Goal: Register for event/course

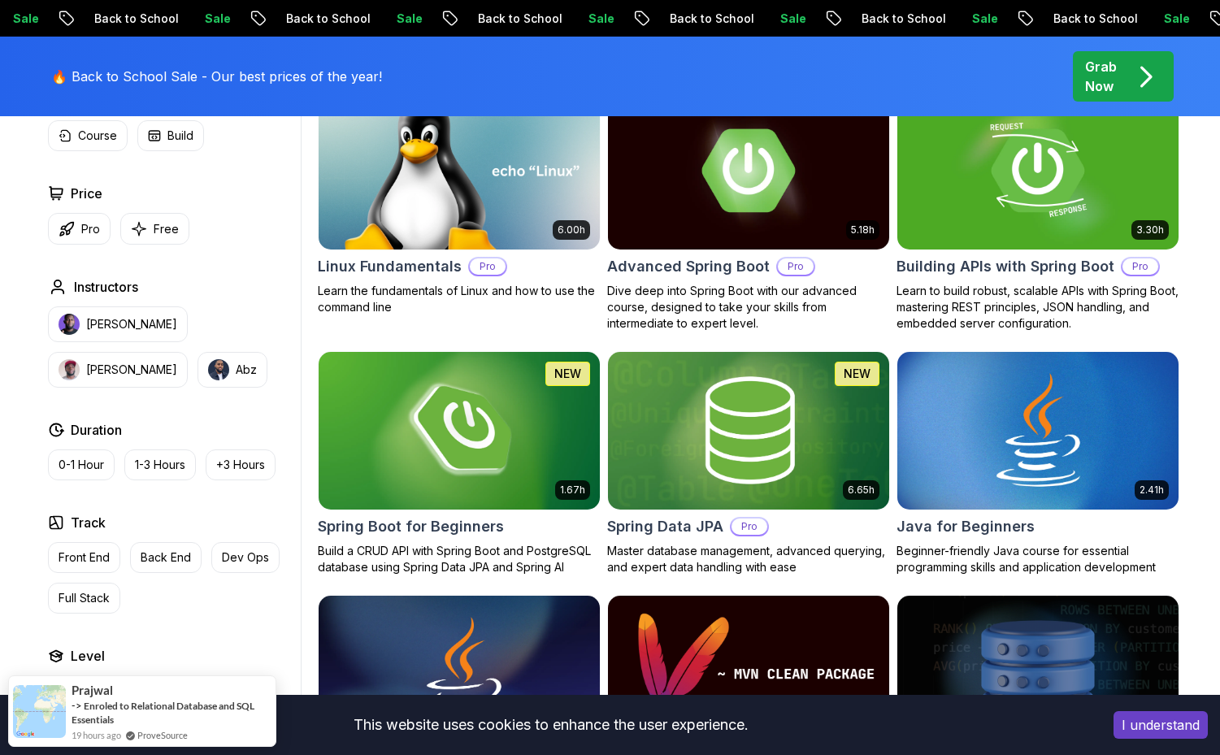
scroll to position [536, 0]
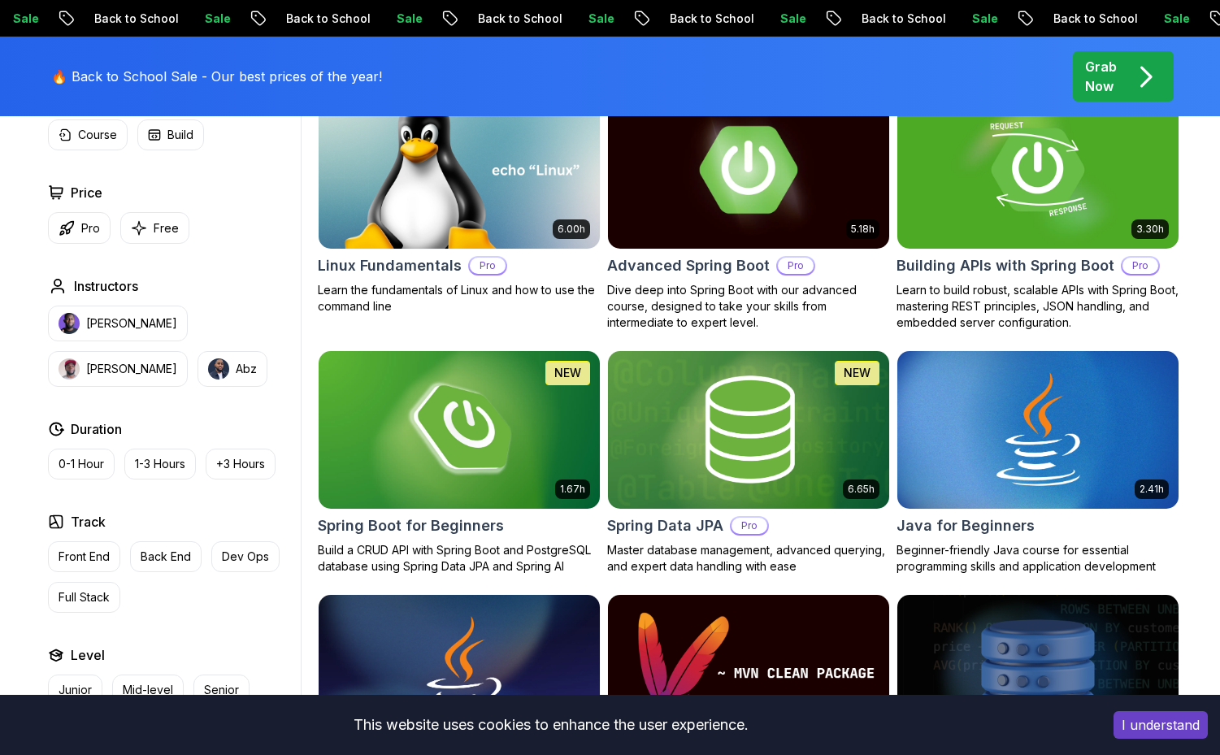
click at [804, 191] on img at bounding box center [748, 169] width 295 height 165
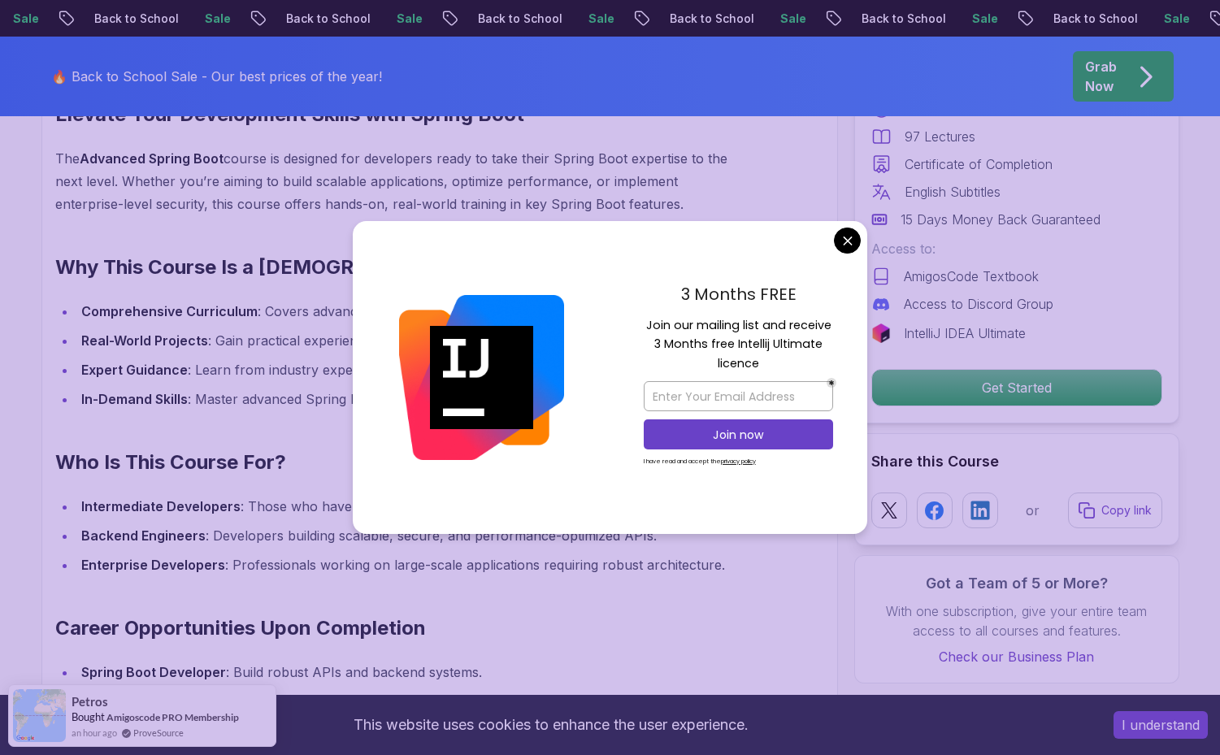
scroll to position [1519, 0]
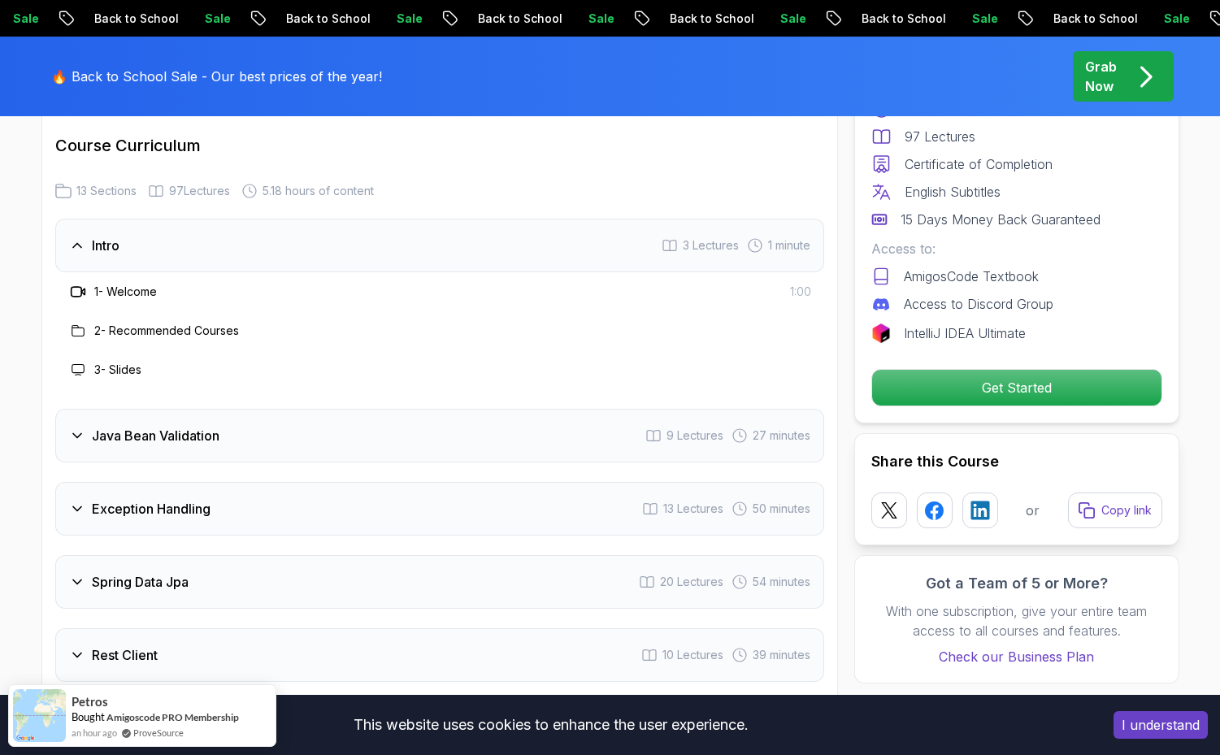
scroll to position [2244, 0]
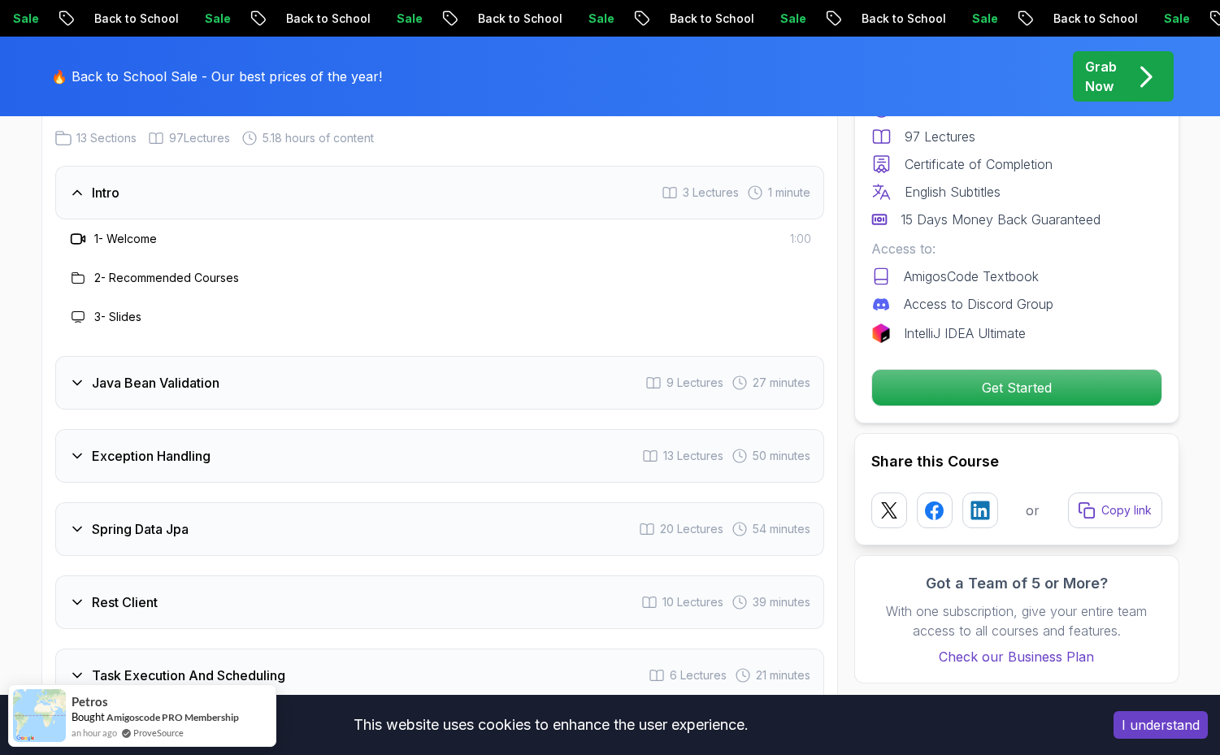
click at [548, 356] on div "Java Bean Validation 9 Lectures 27 minutes" at bounding box center [439, 383] width 769 height 54
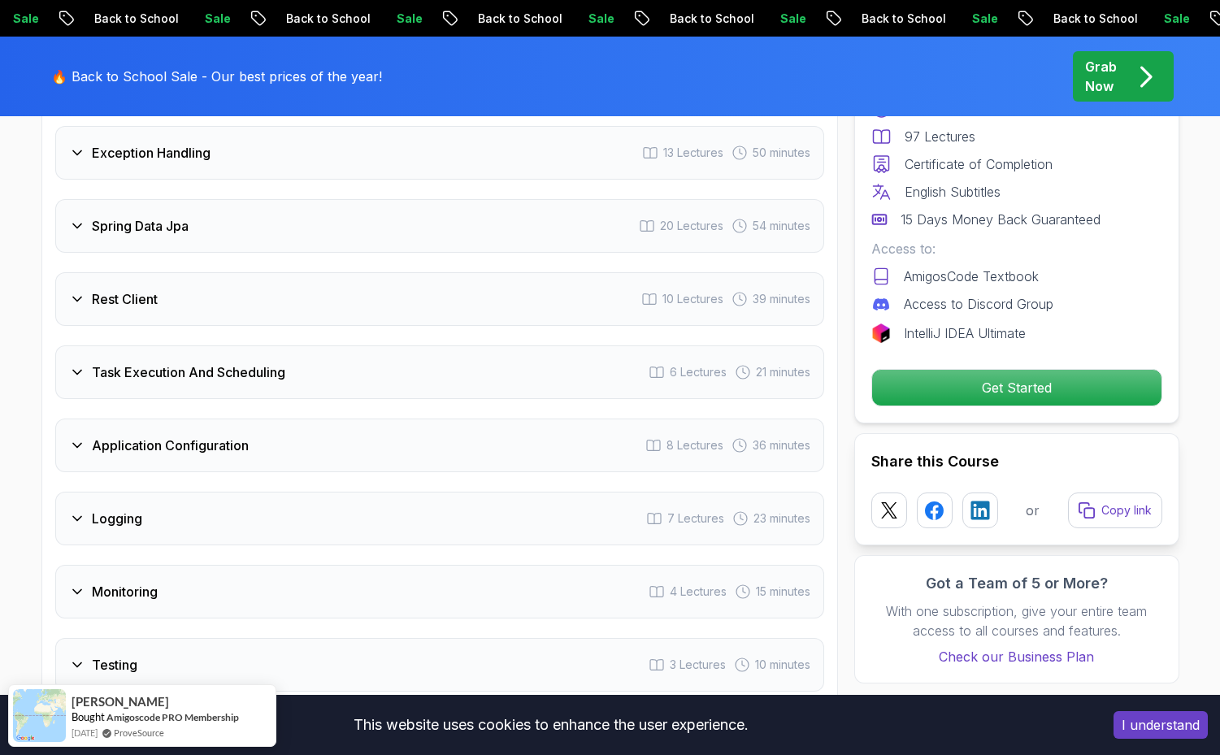
scroll to position [2798, 0]
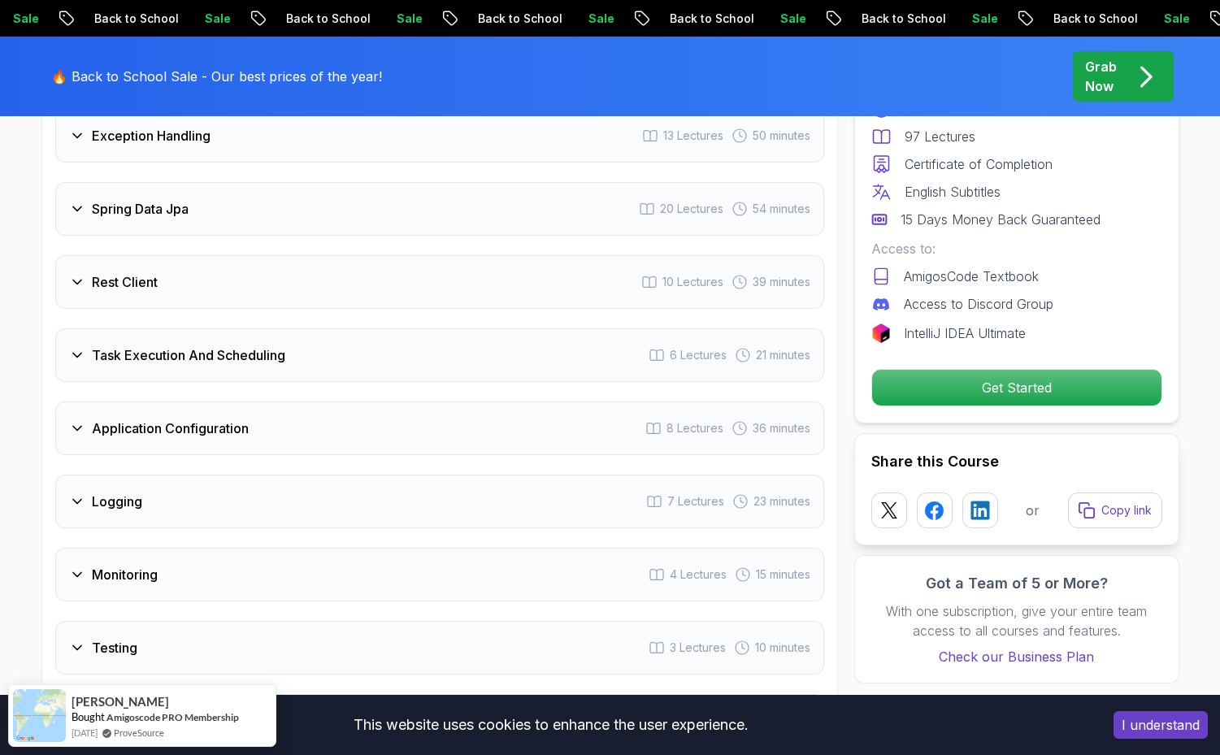
click at [458, 267] on div "Intro 3 Lectures 1 minute Java Bean Validation 9 Lectures 27 minutes 1 - Java B…" at bounding box center [439, 253] width 769 height 1282
click at [451, 256] on div "Rest Client 10 Lectures 39 minutes" at bounding box center [439, 282] width 769 height 54
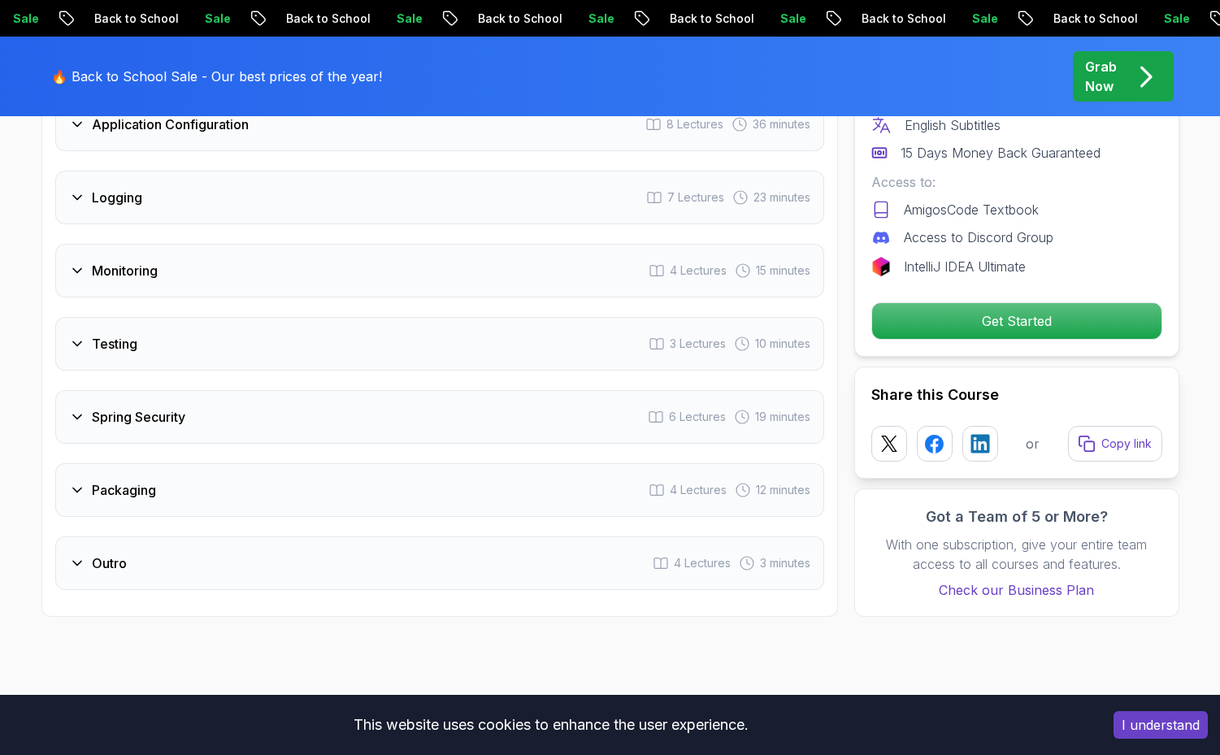
scroll to position [3147, 0]
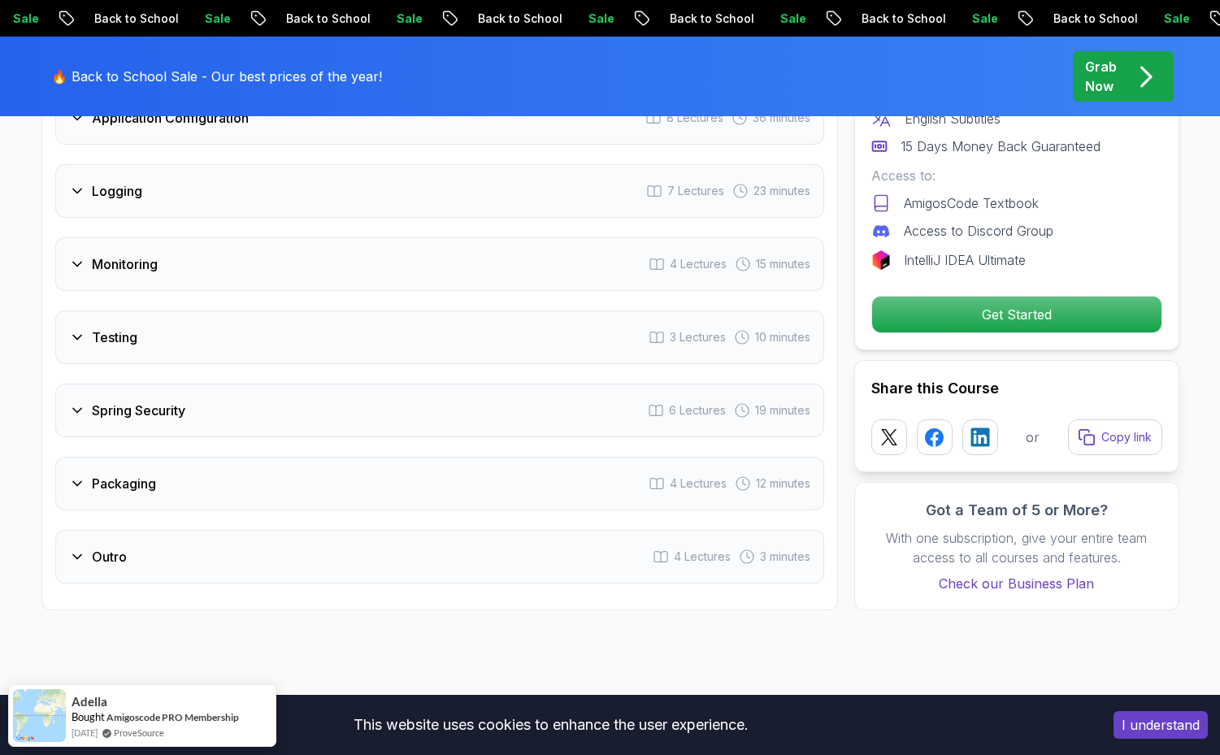
click at [433, 237] on div "Monitoring 4 Lectures 15 minutes" at bounding box center [439, 264] width 769 height 54
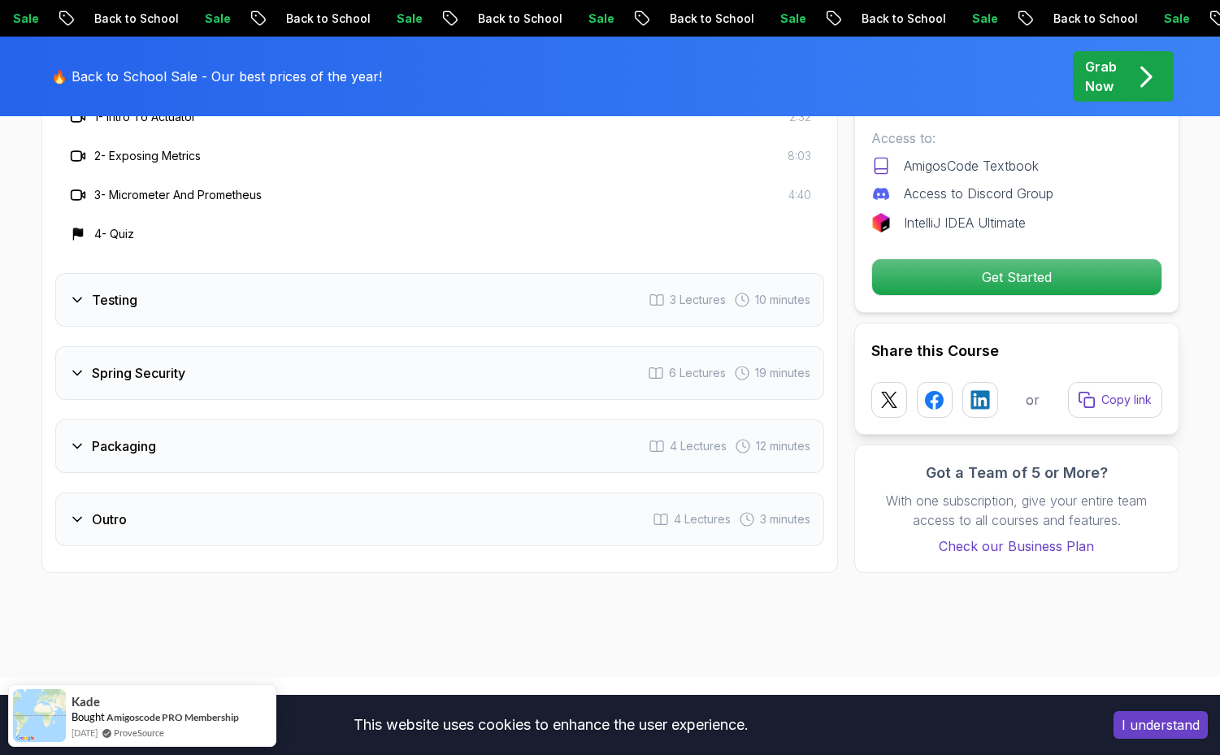
scroll to position [3019, 0]
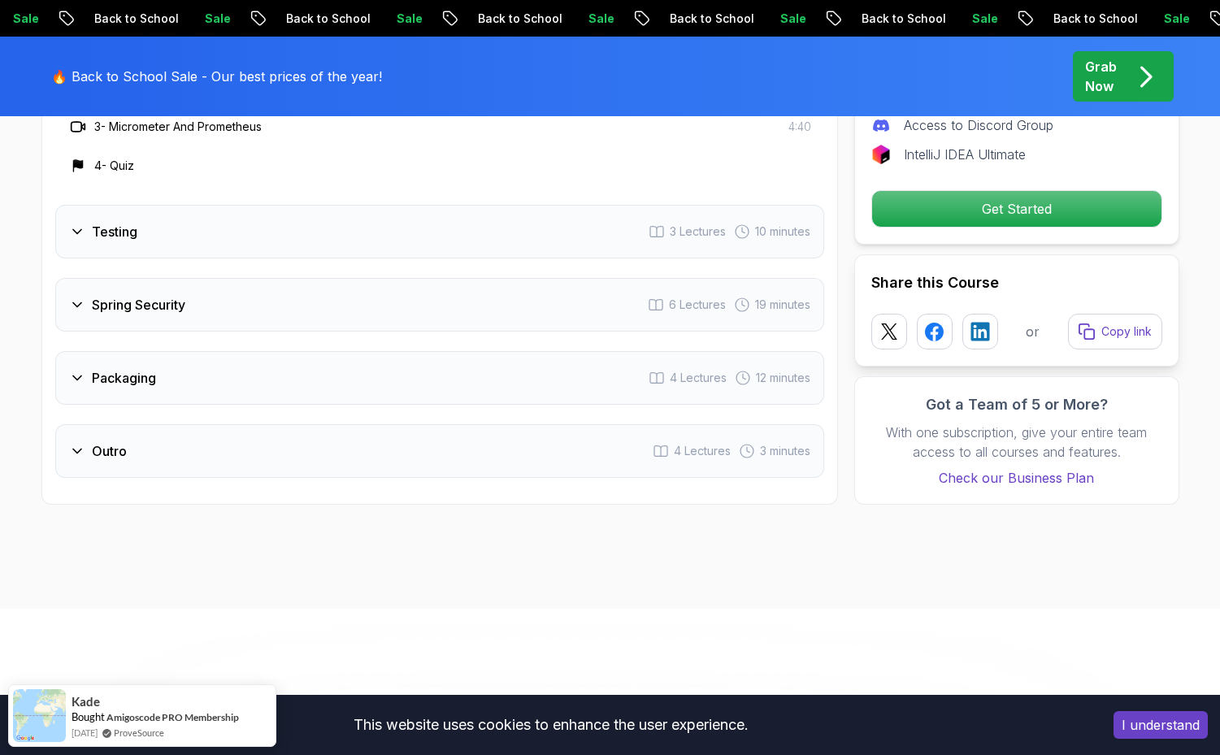
click at [228, 278] on div "Spring Security 6 Lectures 19 minutes" at bounding box center [439, 305] width 769 height 54
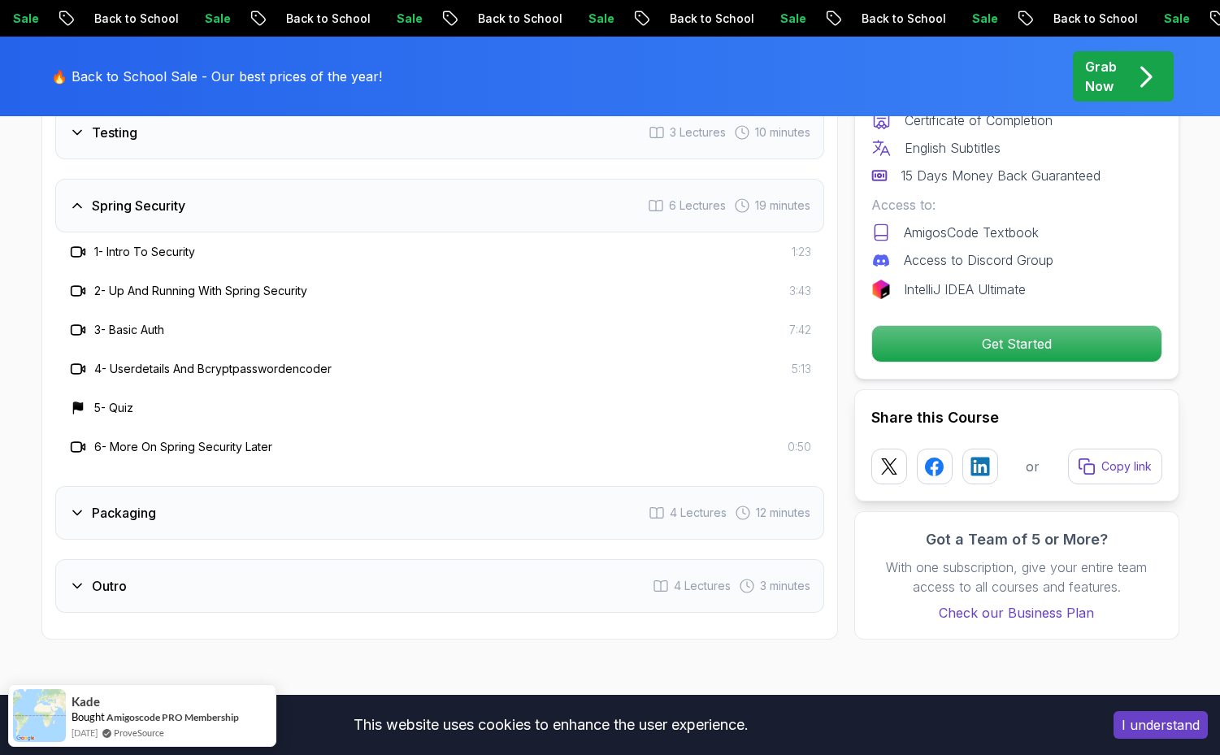
scroll to position [2956, 0]
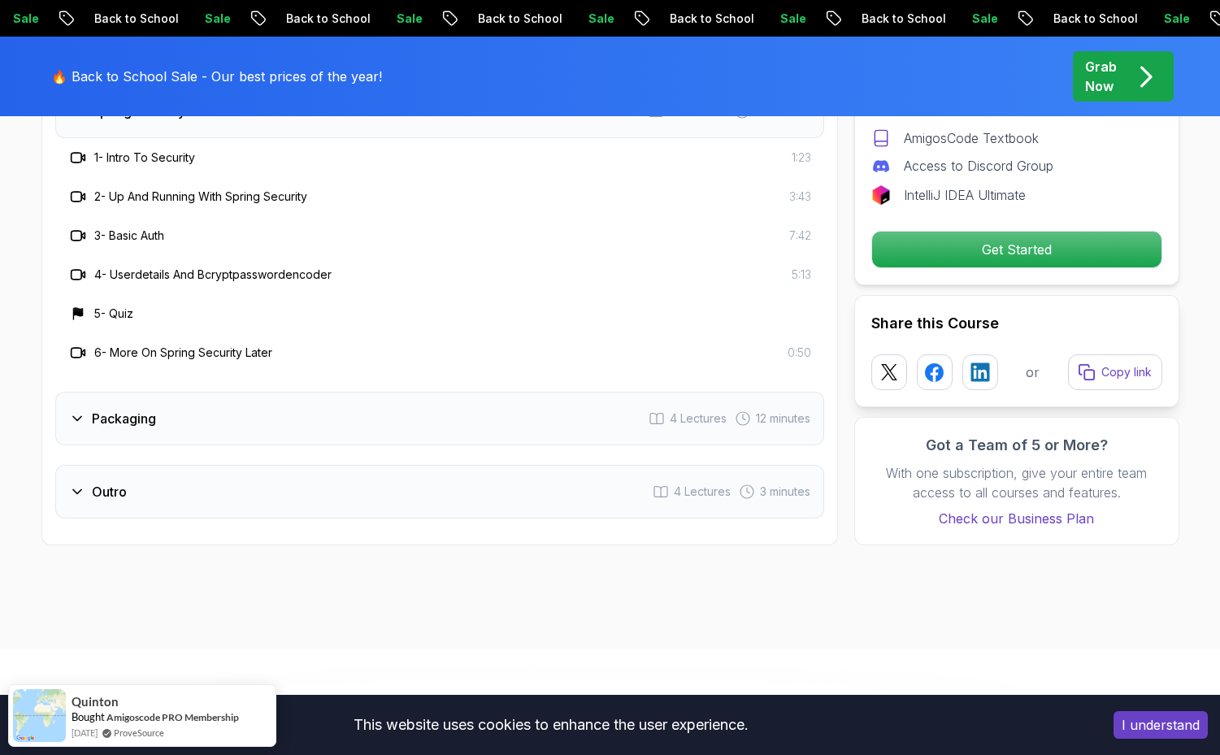
click at [171, 392] on div "Packaging 4 Lectures 12 minutes" at bounding box center [439, 419] width 769 height 54
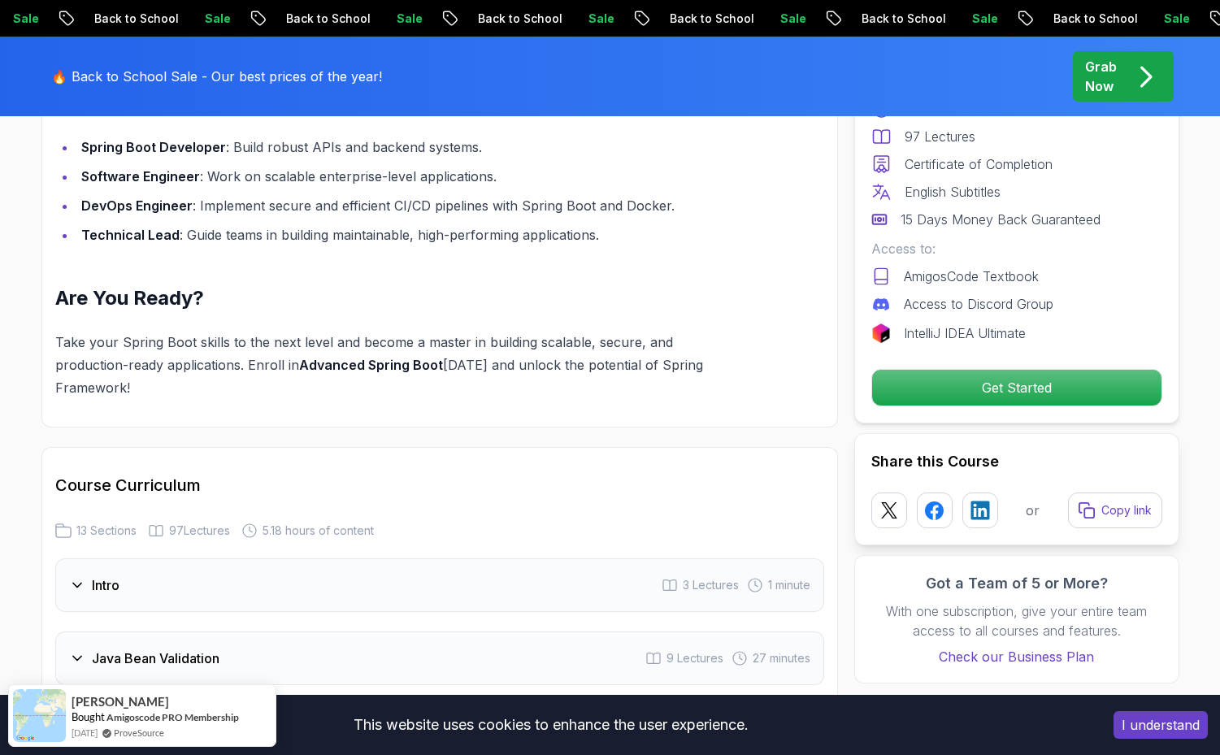
scroll to position [2149, 0]
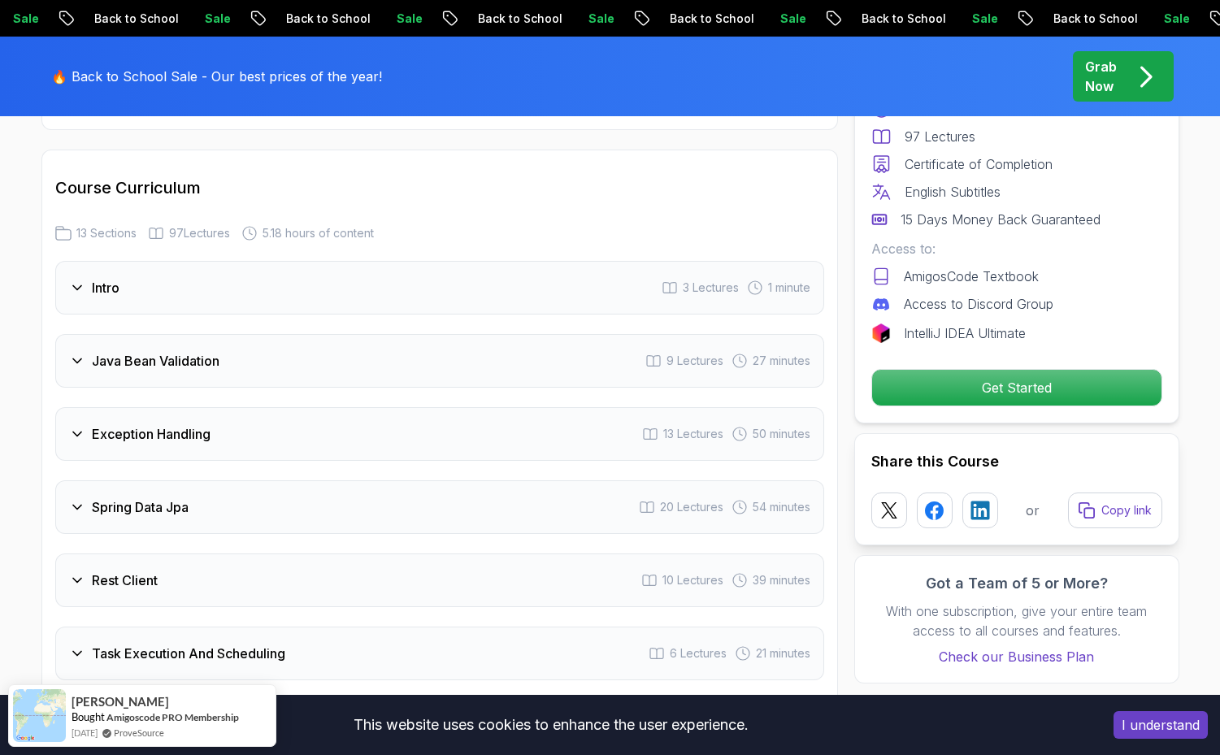
click at [259, 261] on div "Intro 3 Lectures 1 minute" at bounding box center [439, 288] width 769 height 54
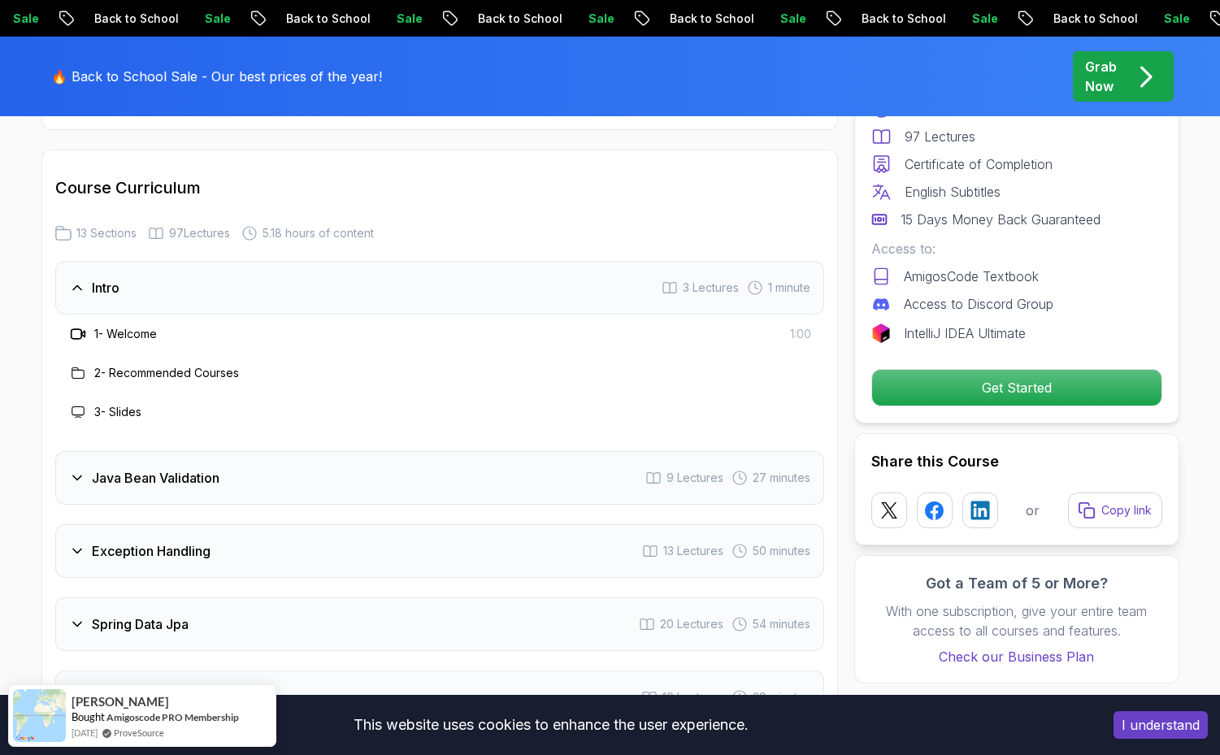
click at [141, 326] on h3 "1 - Welcome" at bounding box center [125, 334] width 63 height 16
click at [99, 326] on h3 "1 - Welcome" at bounding box center [125, 334] width 63 height 16
click at [78, 326] on icon at bounding box center [78, 334] width 16 height 16
click at [165, 365] on h3 "2 - Recommended Courses" at bounding box center [166, 373] width 145 height 16
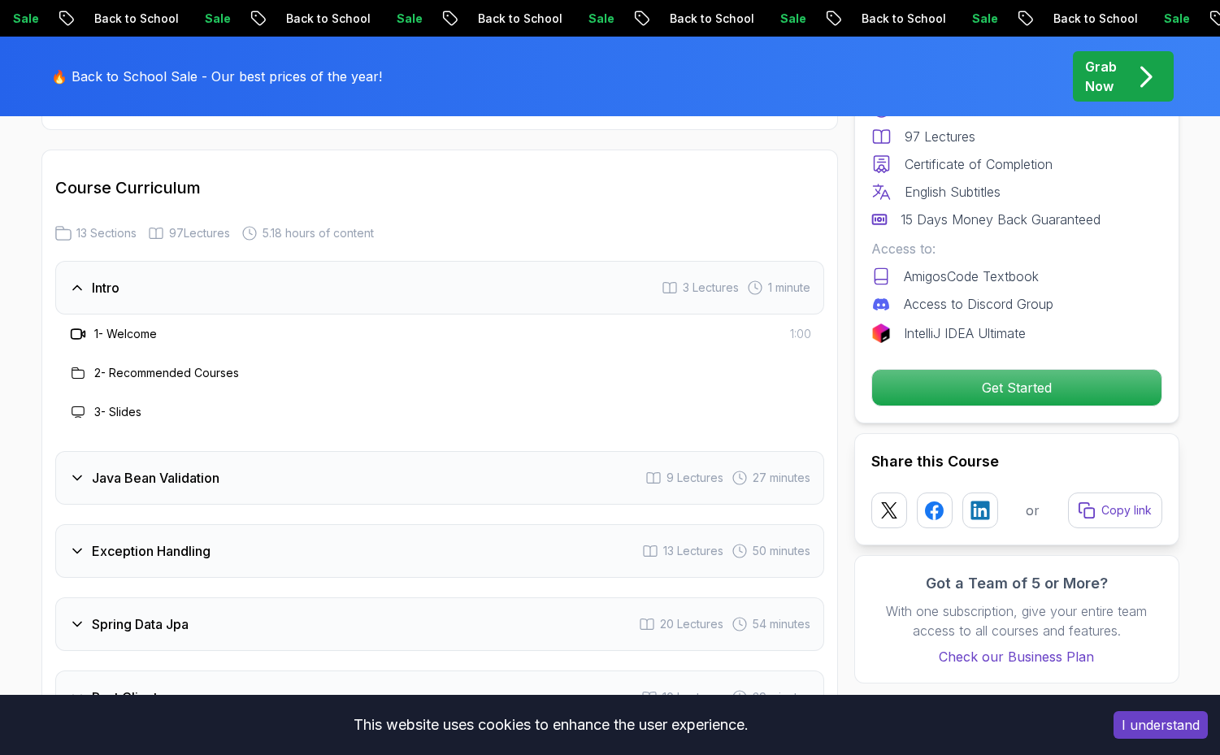
click at [762, 280] on div "1 minute" at bounding box center [778, 288] width 63 height 16
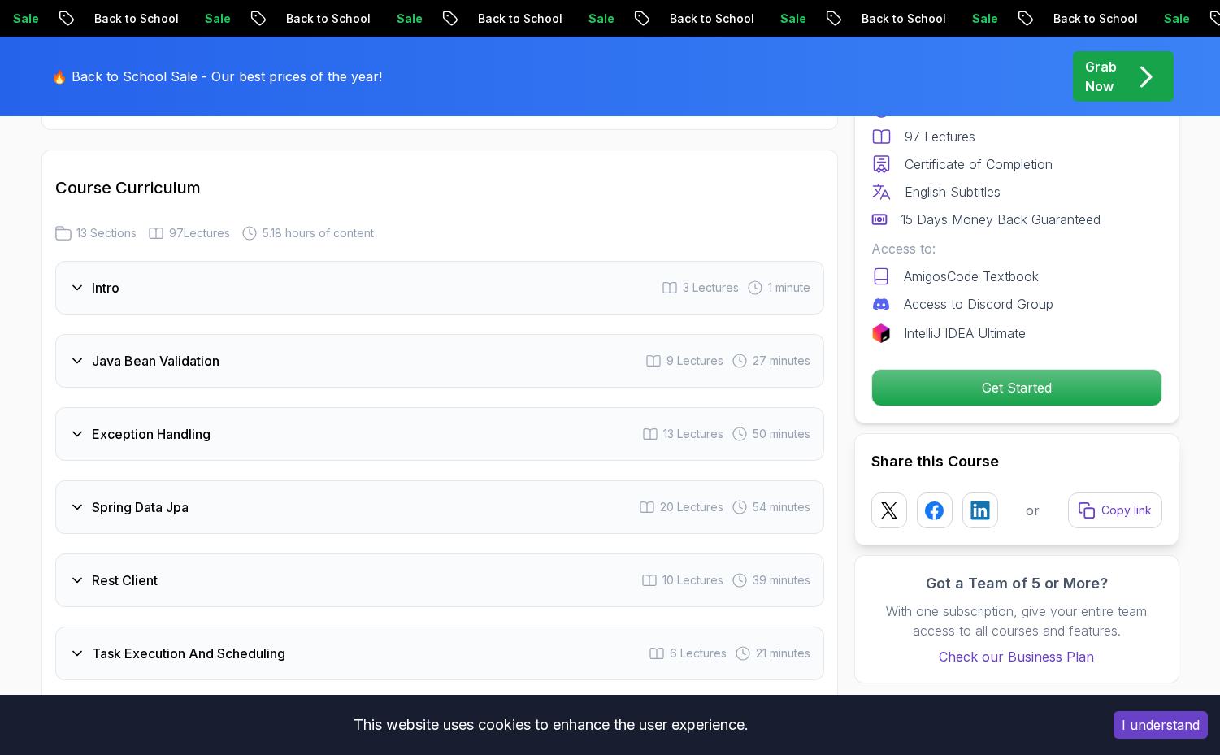
click at [764, 280] on div "1 minute" at bounding box center [778, 288] width 63 height 16
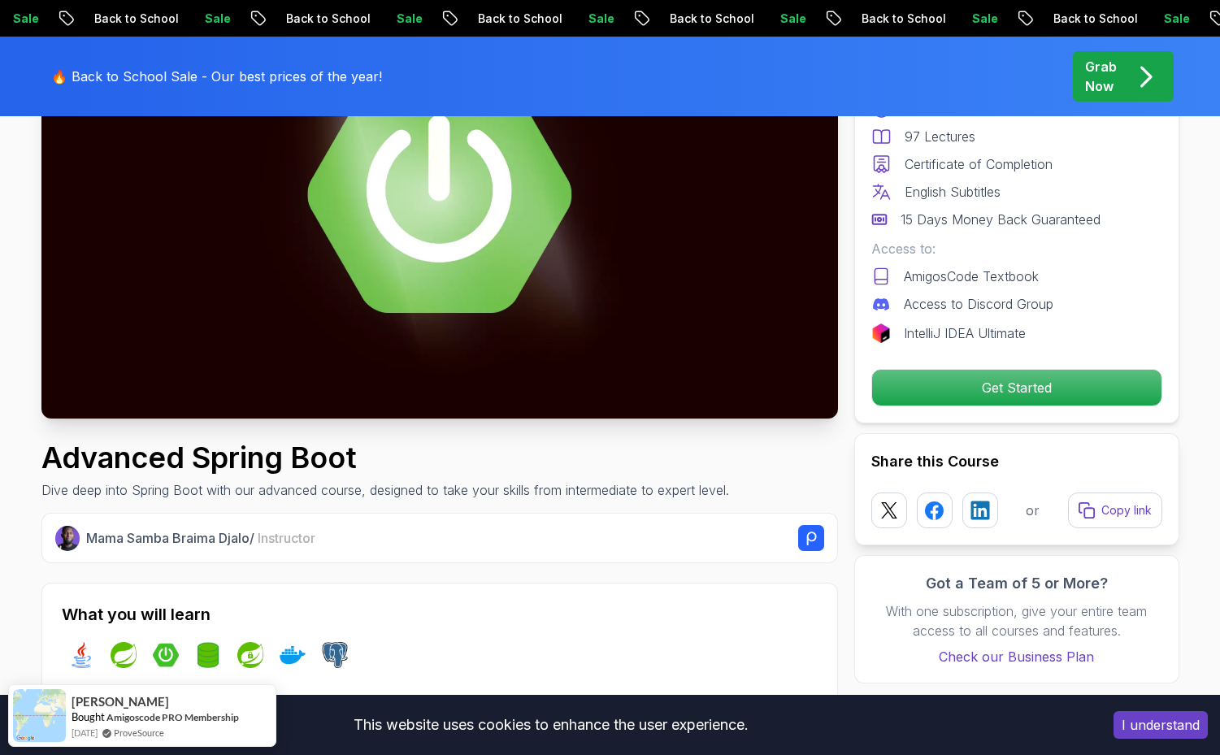
scroll to position [0, 0]
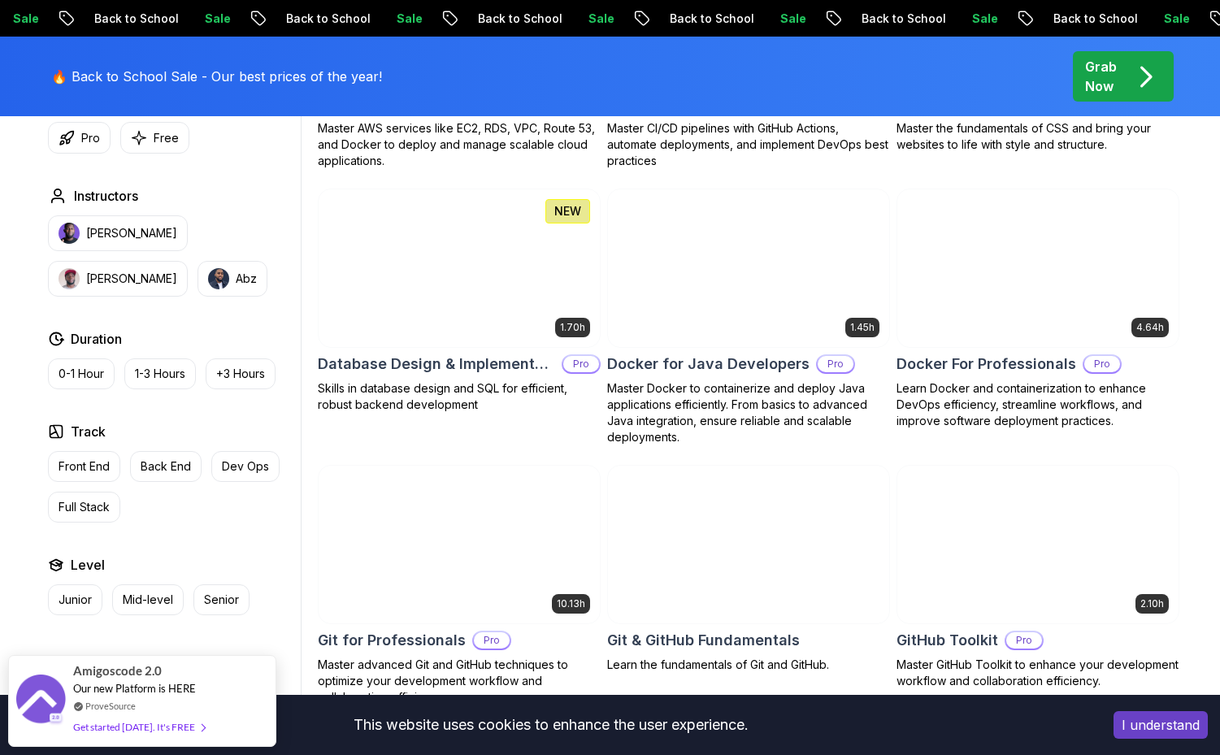
scroll to position [1609, 0]
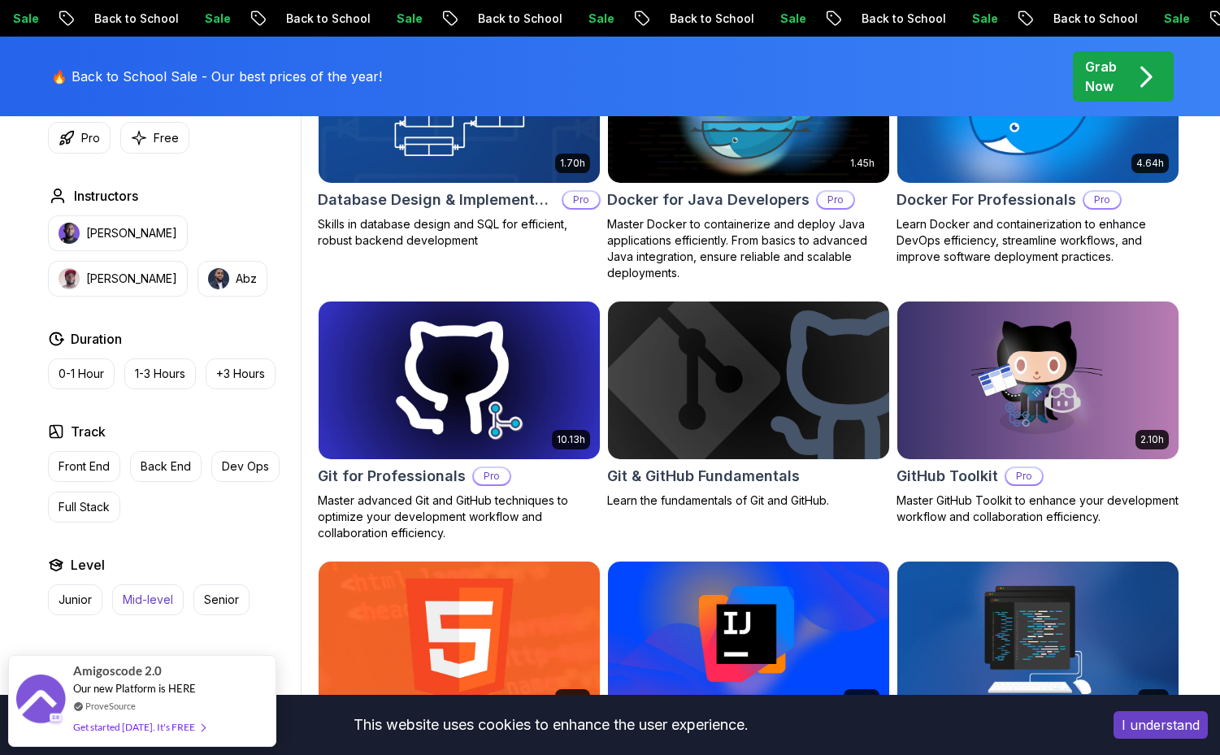
click at [165, 602] on p "Mid-level" at bounding box center [148, 600] width 50 height 16
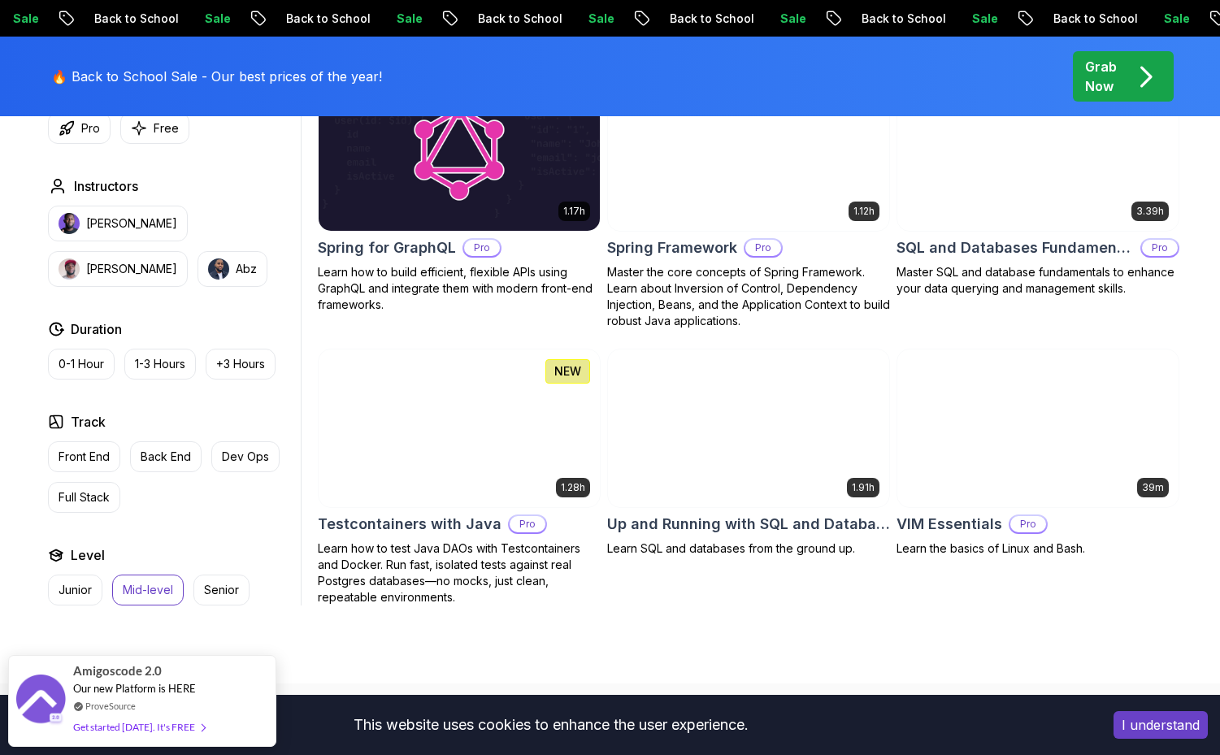
scroll to position [3464, 0]
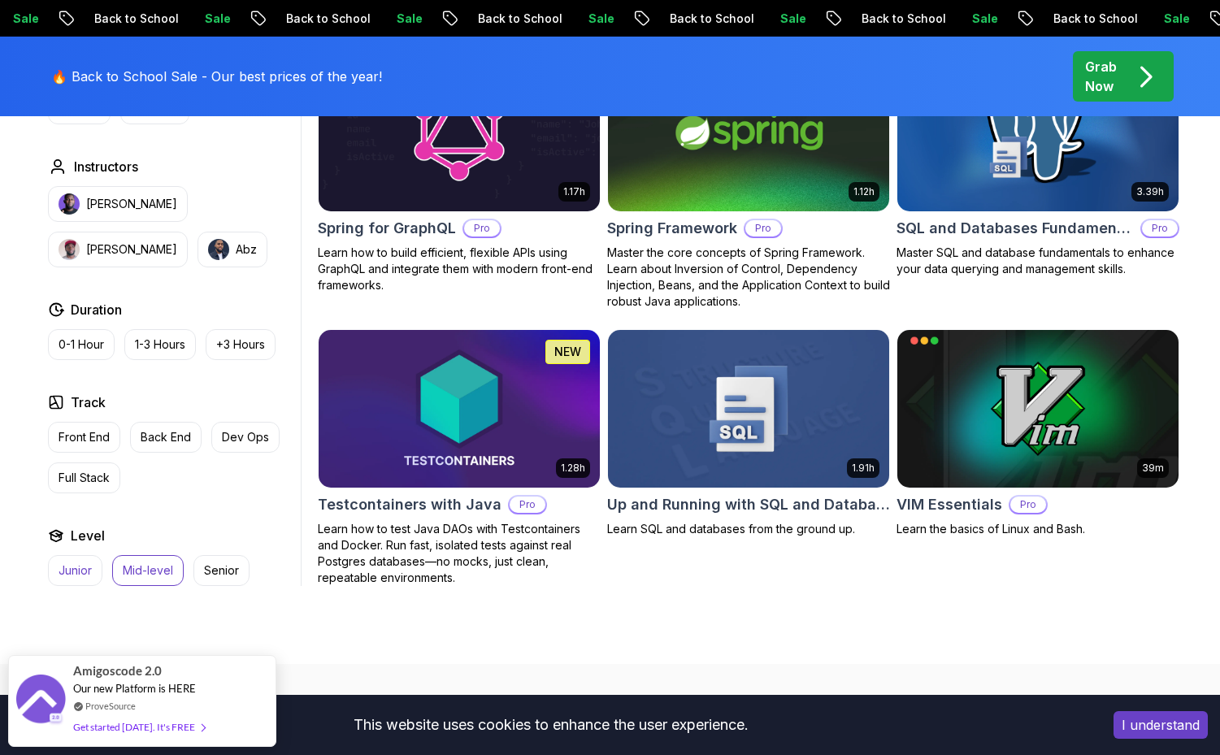
click at [80, 562] on p "Junior" at bounding box center [75, 570] width 33 height 16
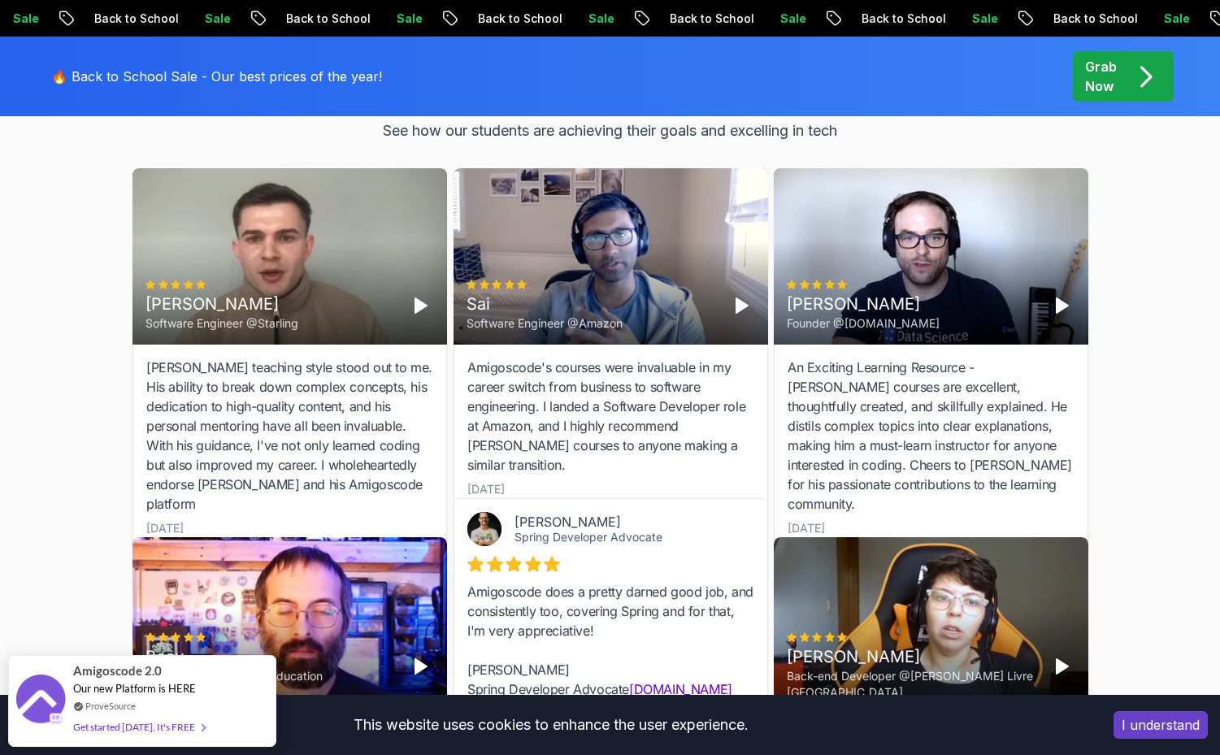
scroll to position [3962, 0]
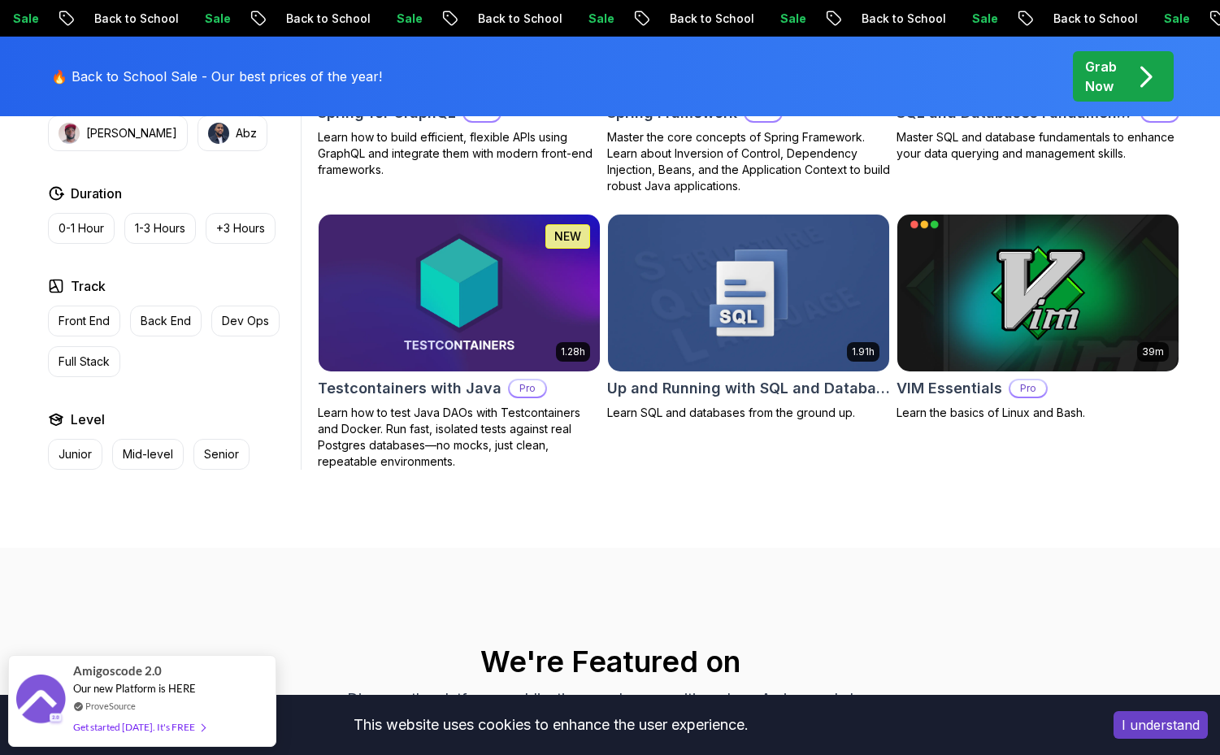
scroll to position [2982, 0]
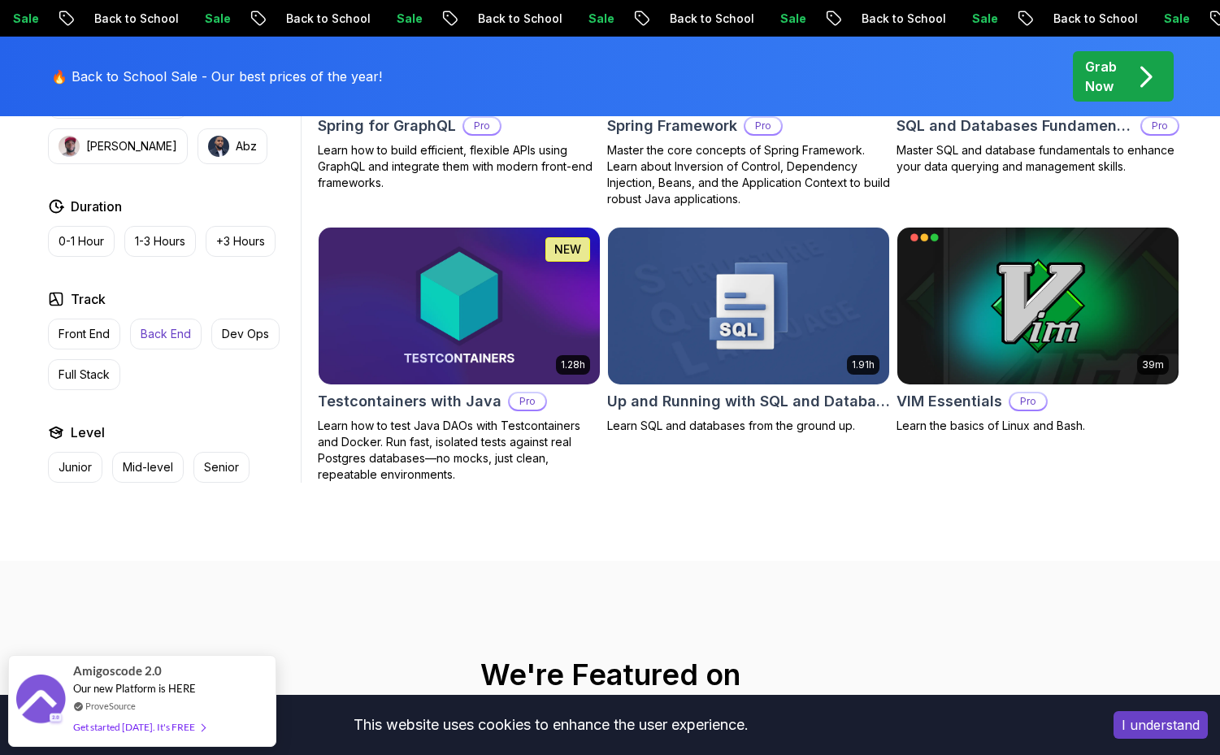
click at [157, 338] on p "Back End" at bounding box center [166, 334] width 50 height 16
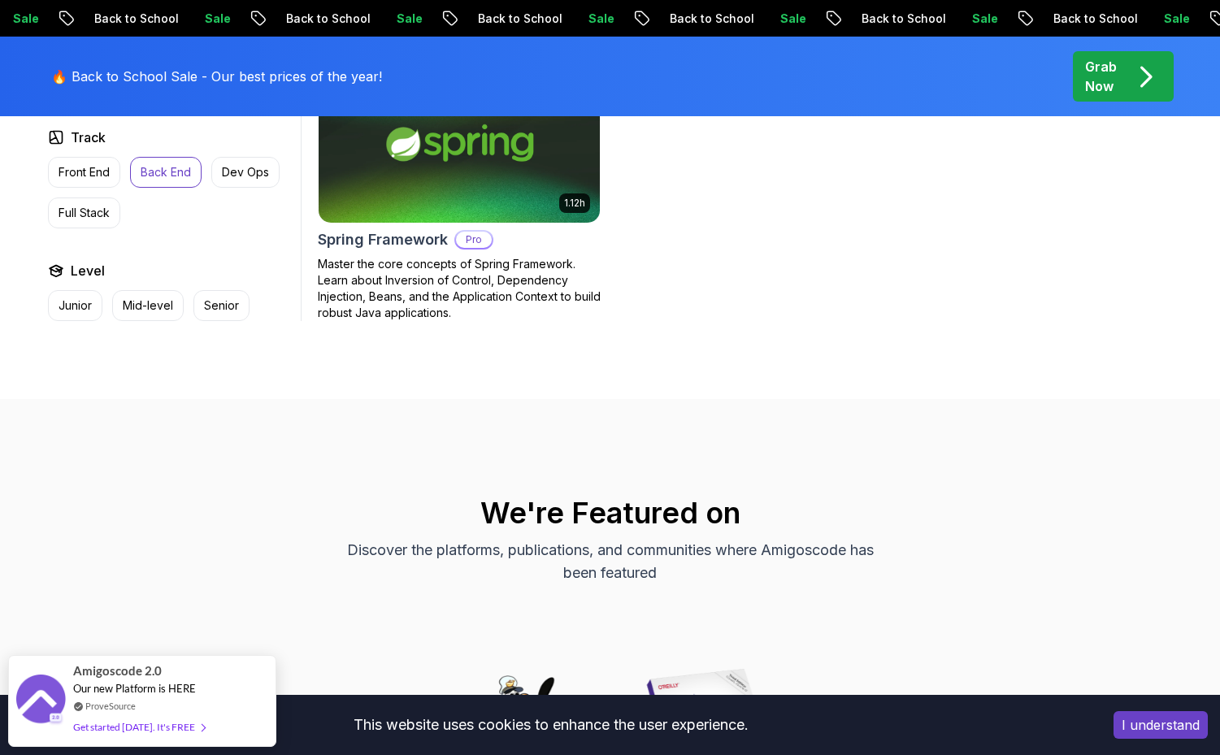
scroll to position [2420, 0]
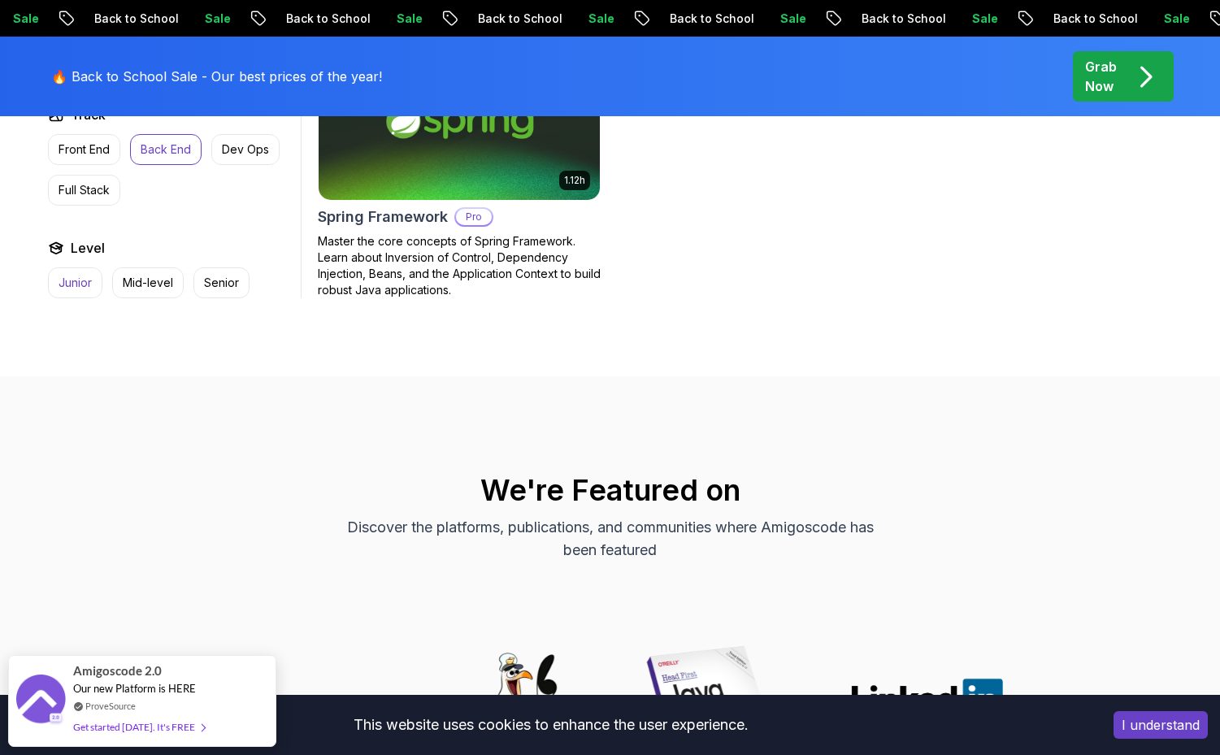
click at [83, 275] on p "Junior" at bounding box center [75, 283] width 33 height 16
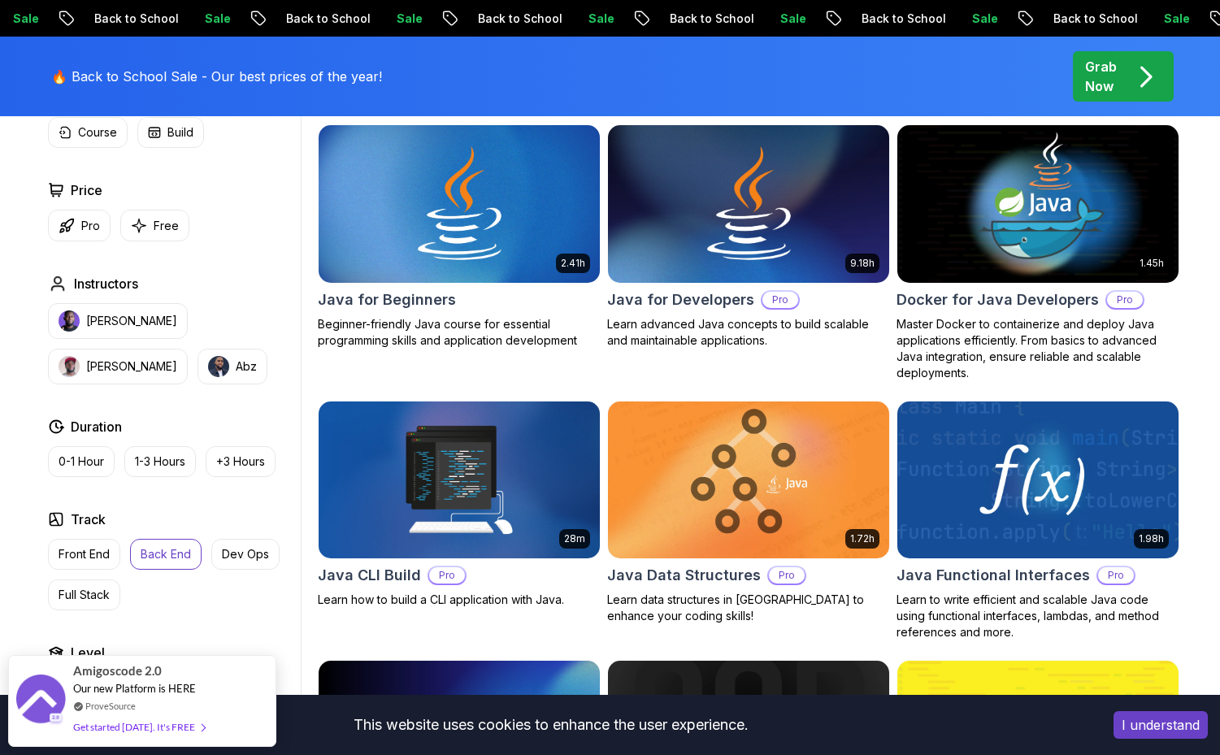
scroll to position [763, 0]
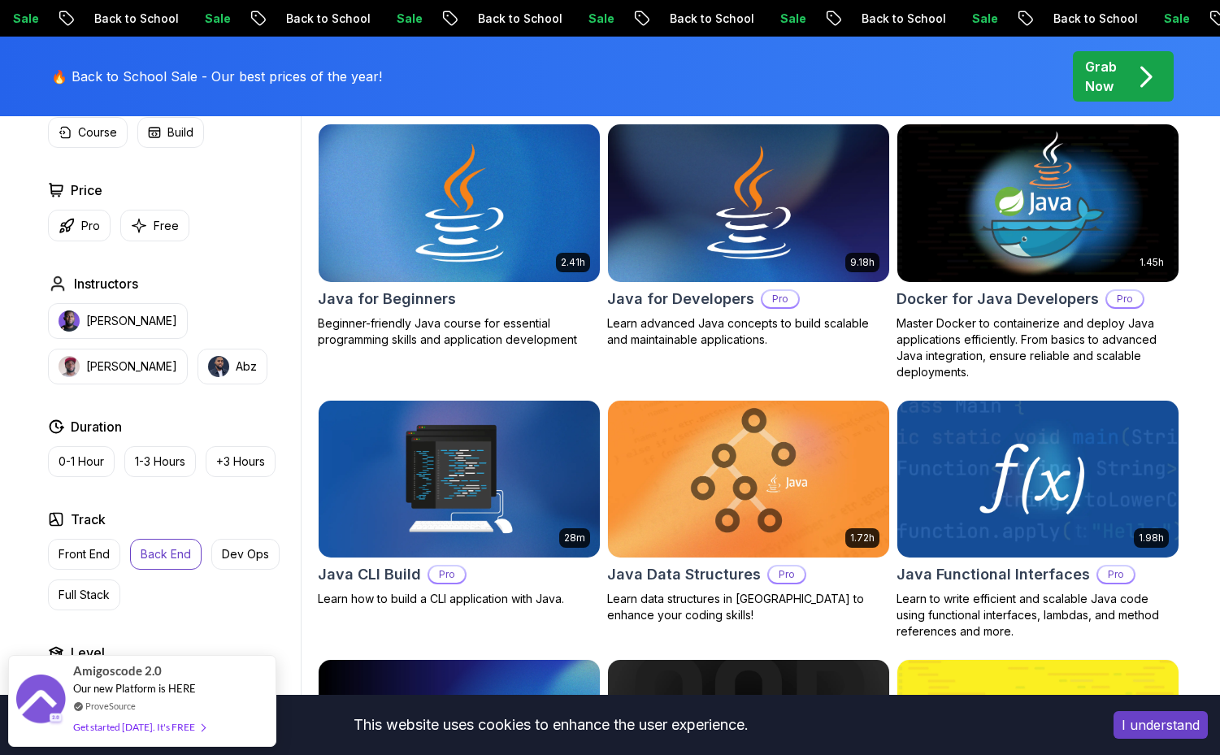
click at [471, 217] on img at bounding box center [458, 202] width 295 height 165
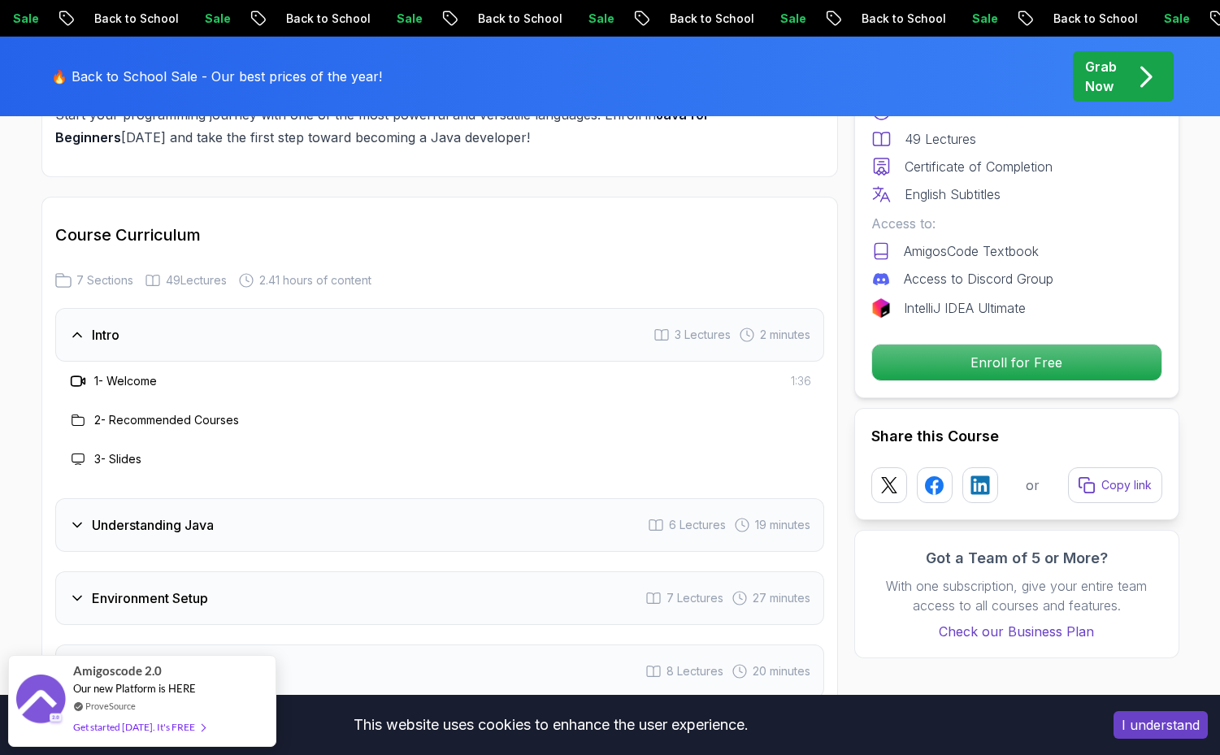
scroll to position [2184, 0]
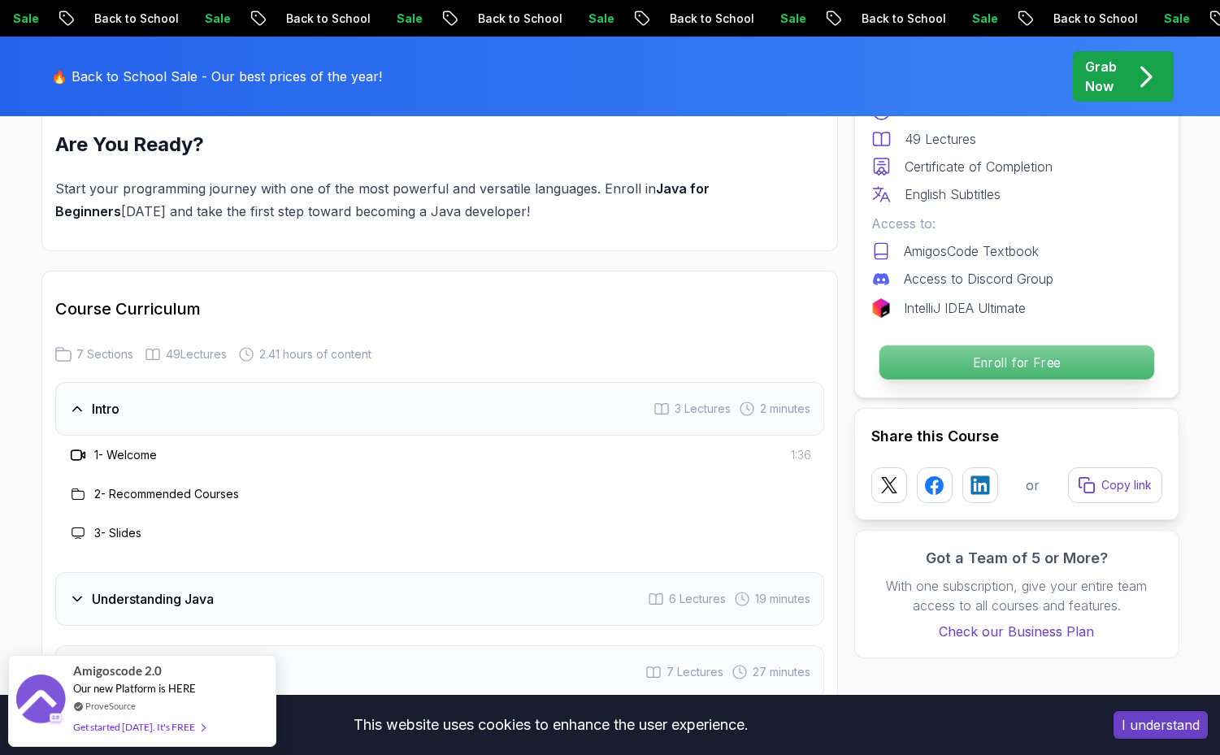
click at [1024, 371] on p "Enroll for Free" at bounding box center [1015, 362] width 275 height 34
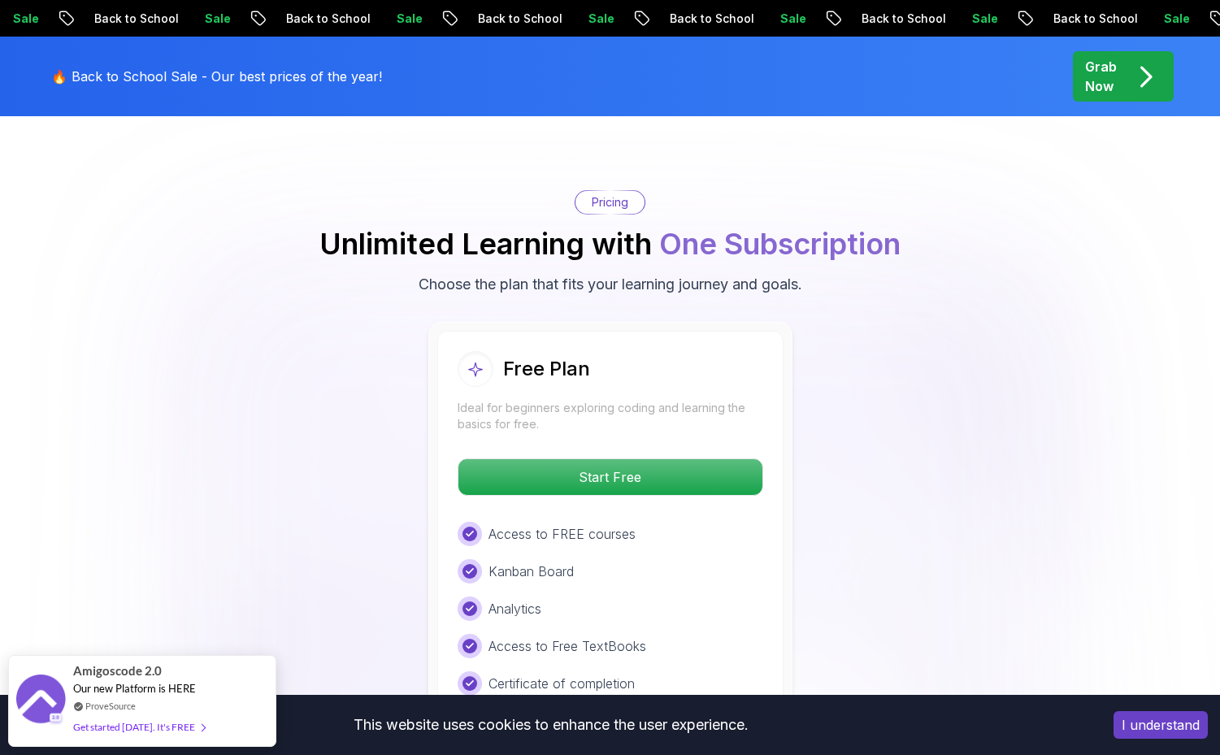
scroll to position [3241, 0]
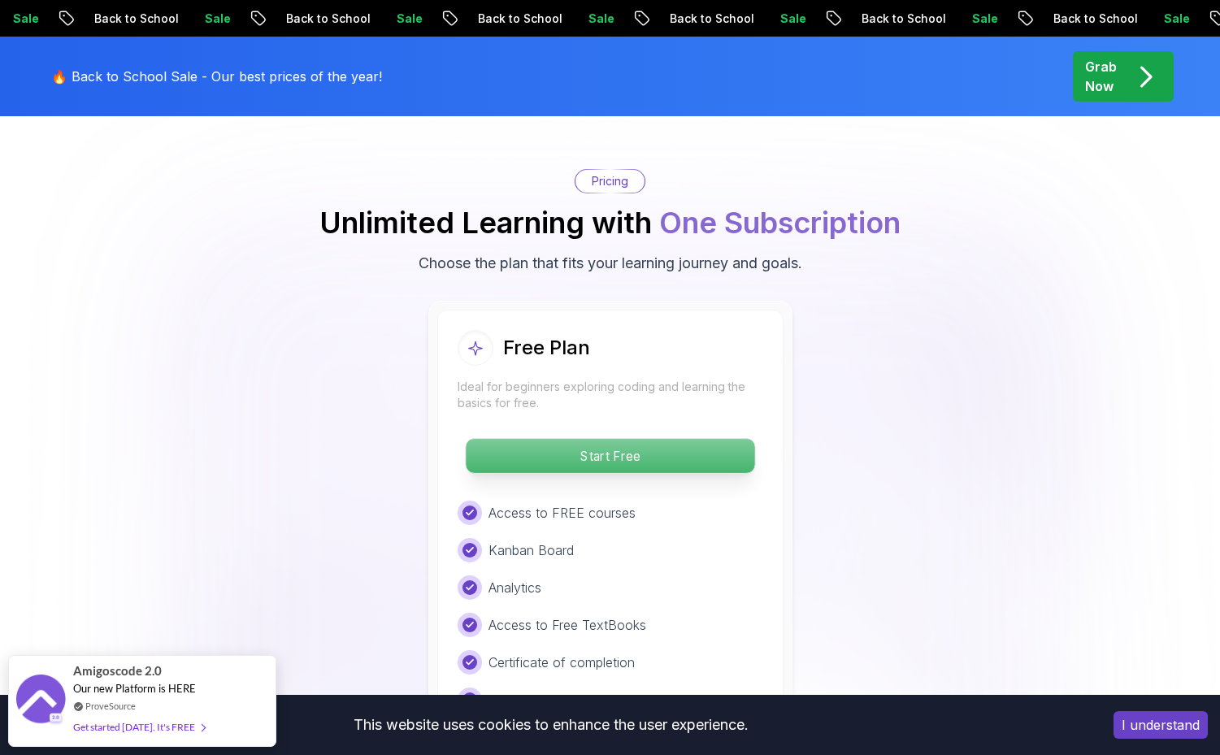
click at [556, 439] on p "Start Free" at bounding box center [610, 456] width 288 height 34
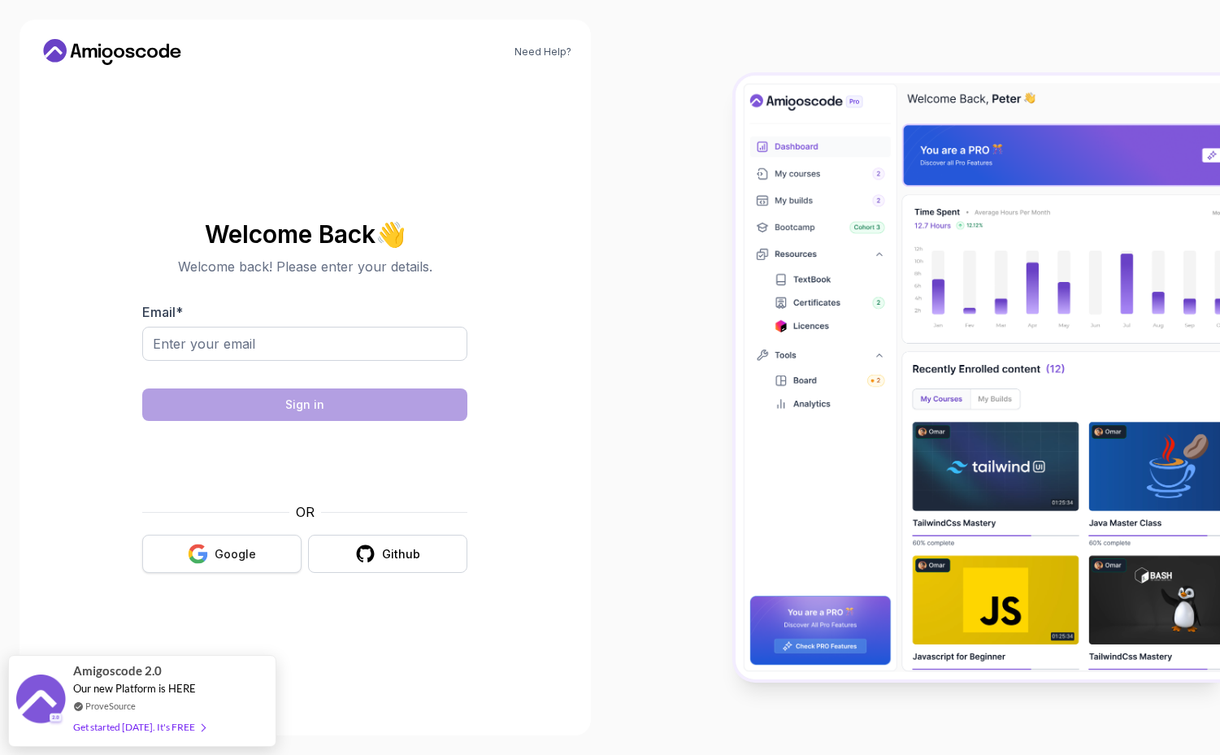
click at [210, 543] on body "Need Help? Welcome Back 👋 Welcome back! Please enter your details. Email * Sign…" at bounding box center [610, 377] width 1220 height 755
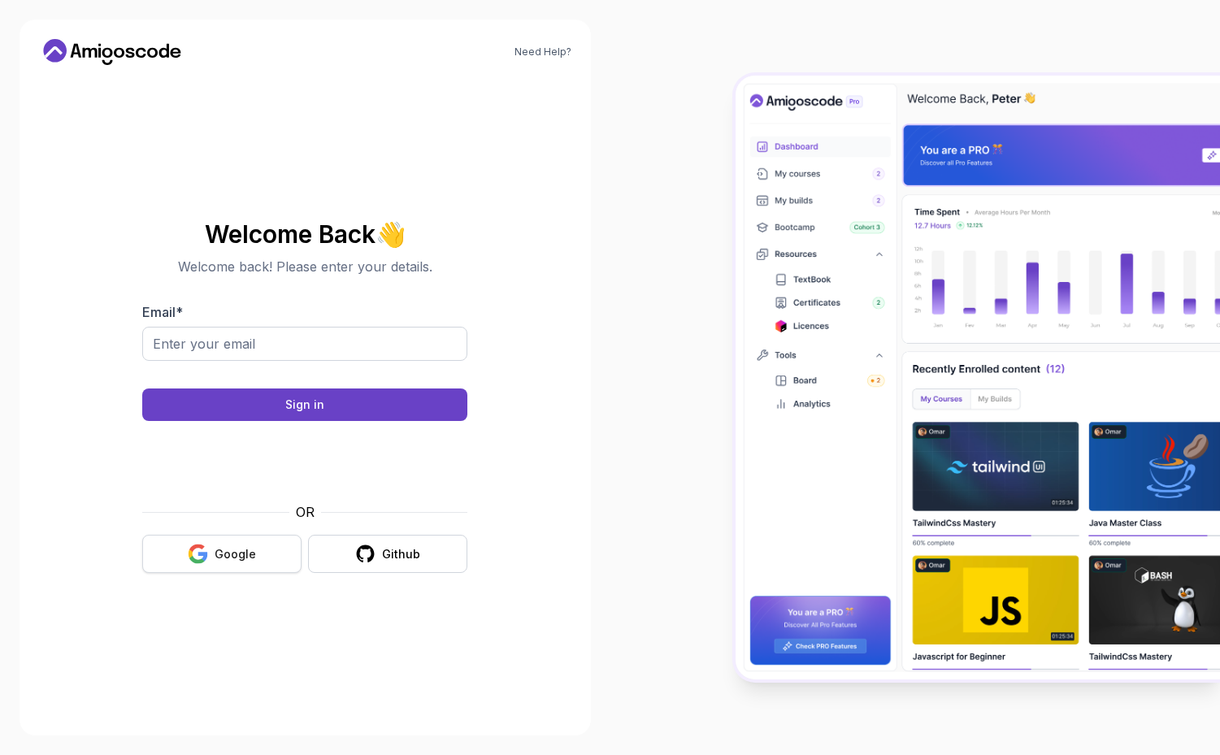
click at [257, 556] on button "Google" at bounding box center [221, 554] width 159 height 38
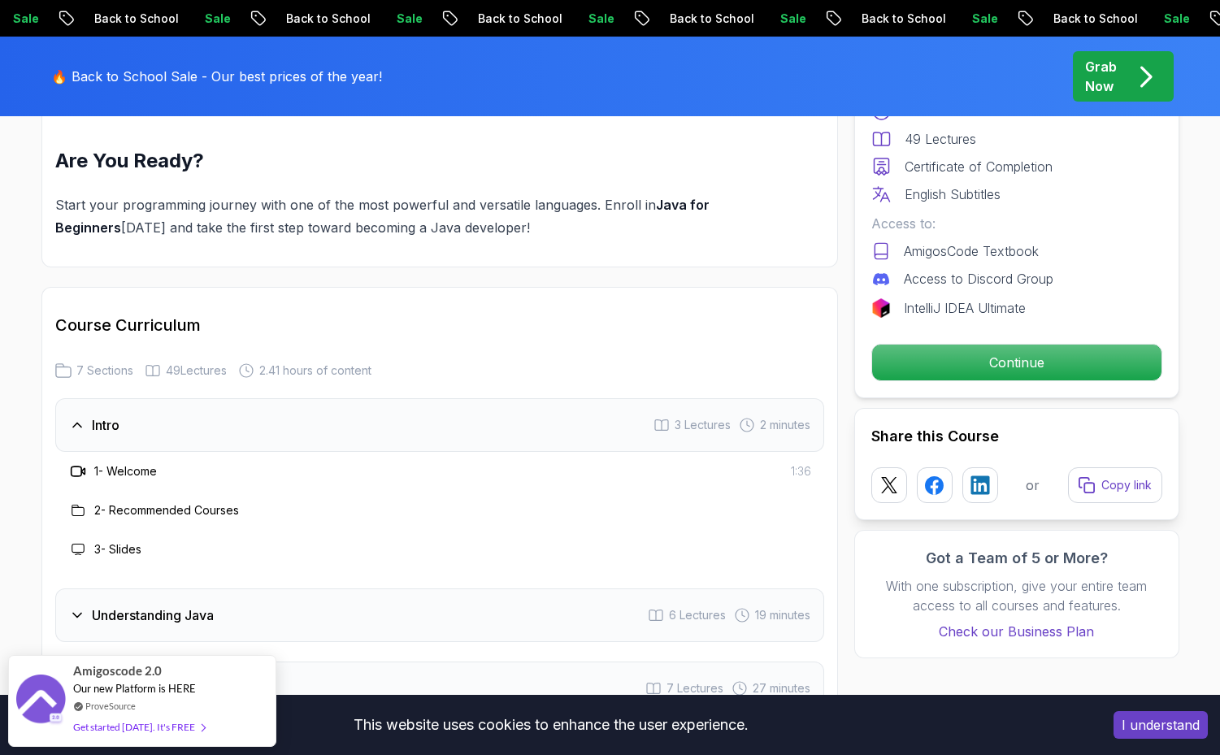
scroll to position [2211, 0]
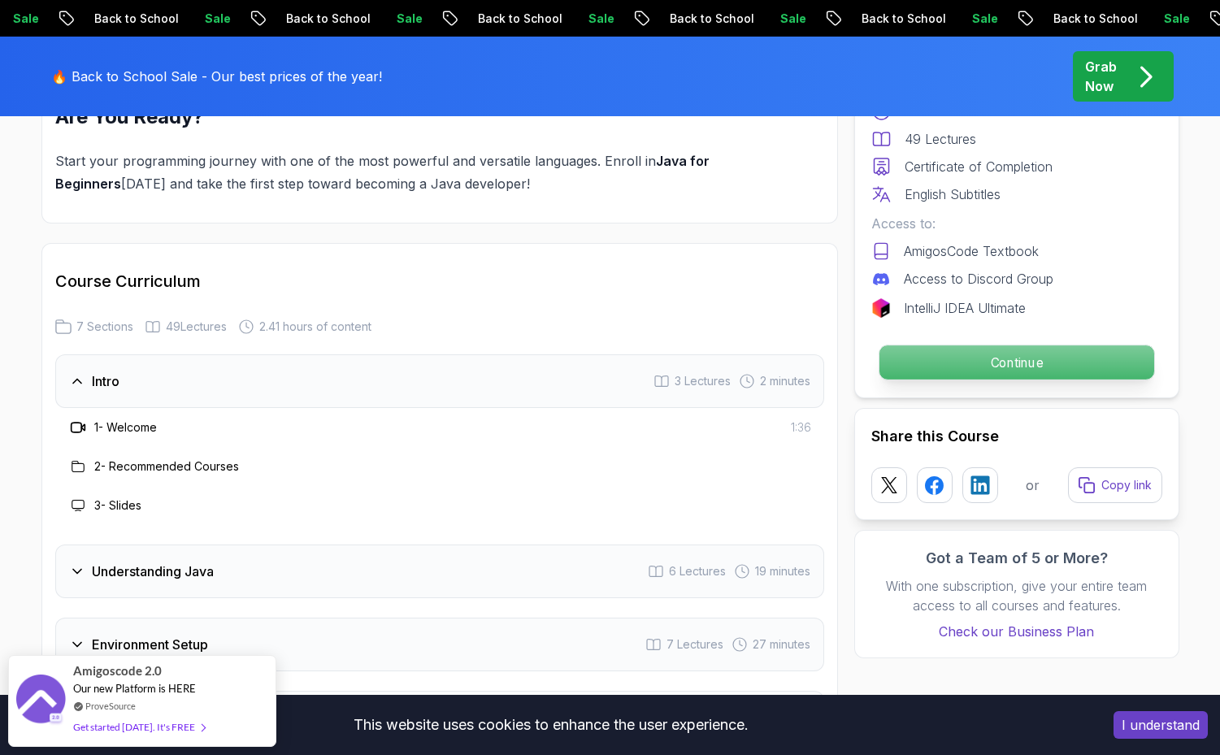
click at [982, 362] on p "Continue" at bounding box center [1015, 362] width 275 height 34
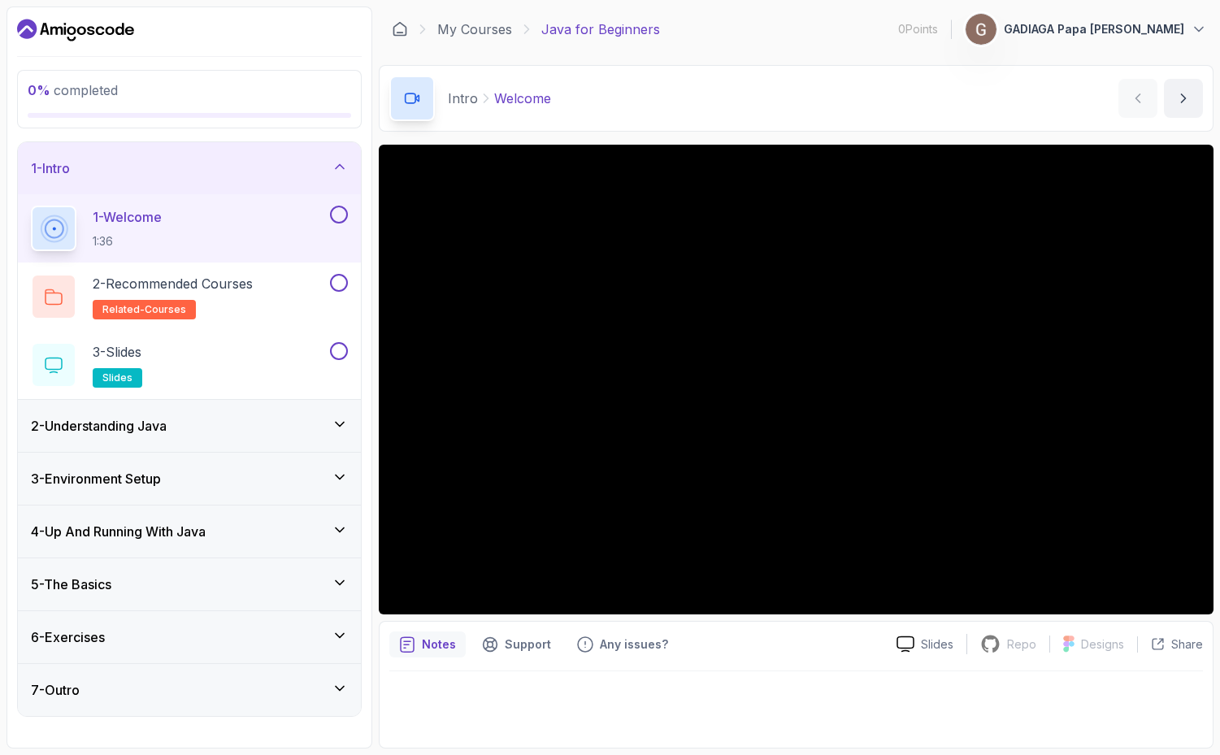
click at [793, 657] on div "Notes Support Any issues? Slides Repo Repository not available Designs Design n…" at bounding box center [796, 685] width 835 height 128
